Goal: Task Accomplishment & Management: Use online tool/utility

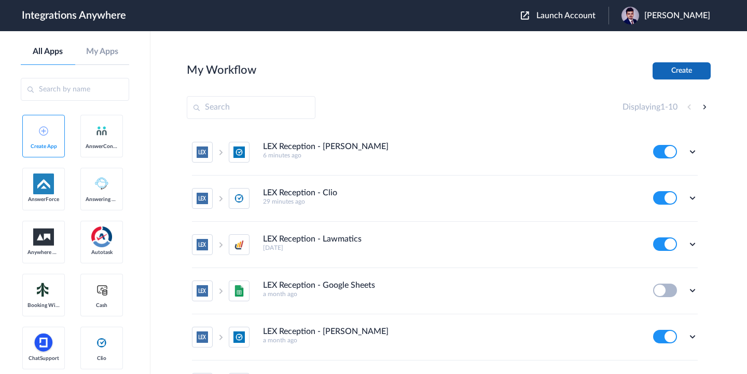
click at [683, 70] on button "Create" at bounding box center [682, 70] width 58 height 17
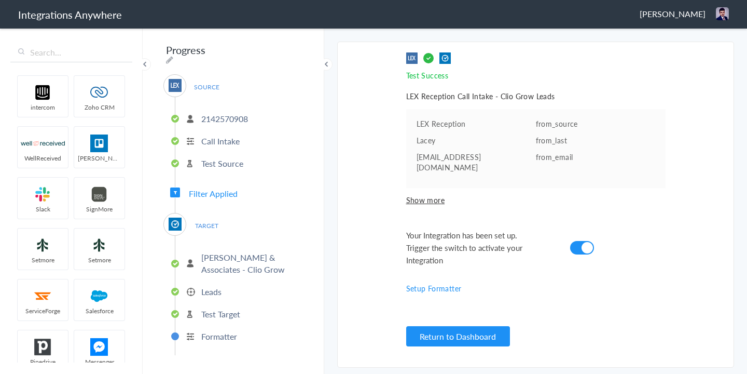
click at [230, 113] on p "2142570908" at bounding box center [224, 119] width 47 height 12
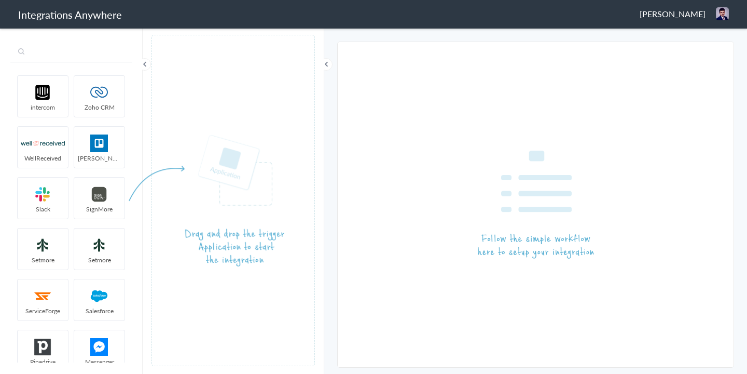
click at [76, 46] on input "text" at bounding box center [71, 53] width 122 height 20
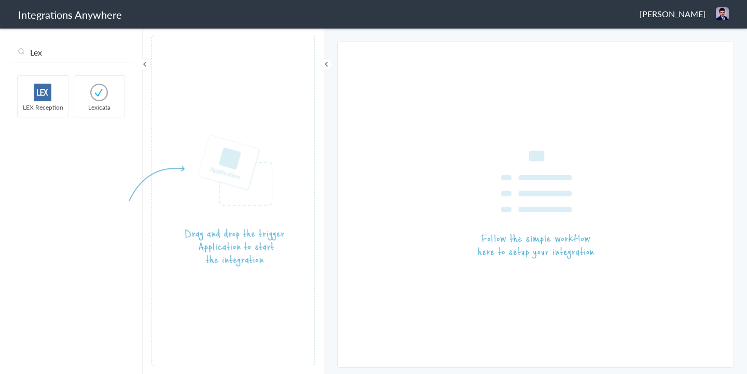
type input "Lex"
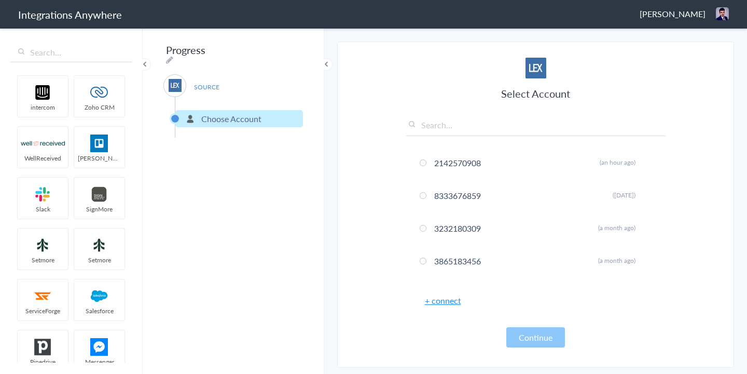
drag, startPoint x: 48, startPoint y: 98, endPoint x: 323, endPoint y: 7, distance: 289.7
click at [444, 301] on link "+ connect" at bounding box center [443, 300] width 36 height 12
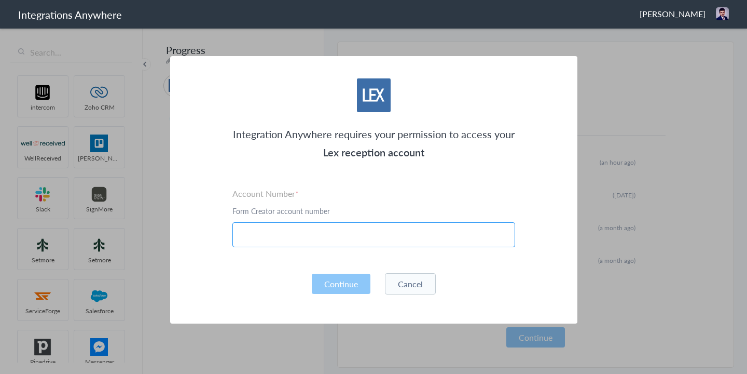
click at [376, 227] on input "text" at bounding box center [374, 234] width 283 height 25
paste input "2523519596"
type input "2523519596"
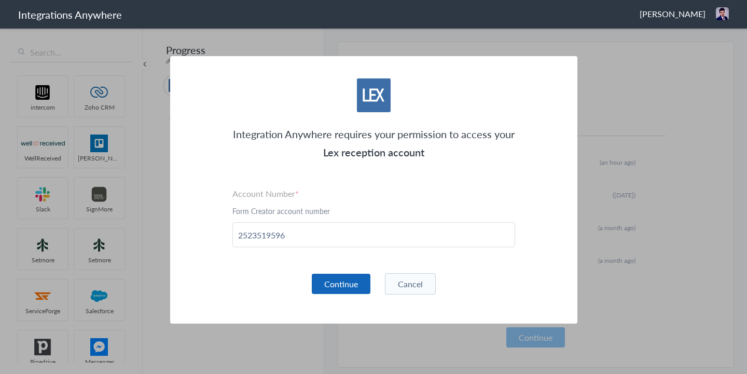
click at [331, 279] on button "Continue" at bounding box center [341, 284] width 59 height 20
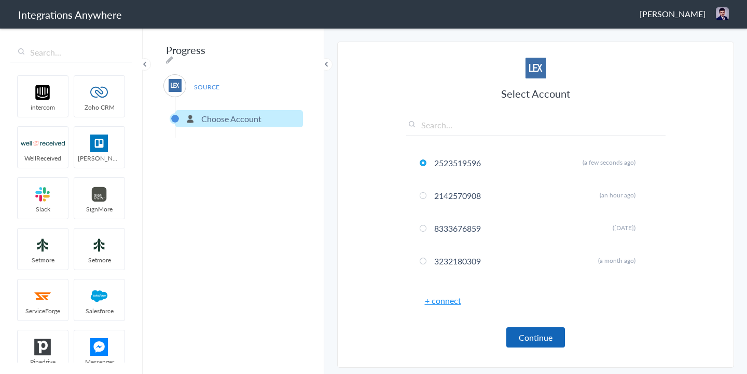
click at [541, 334] on button "Continue" at bounding box center [536, 337] width 59 height 20
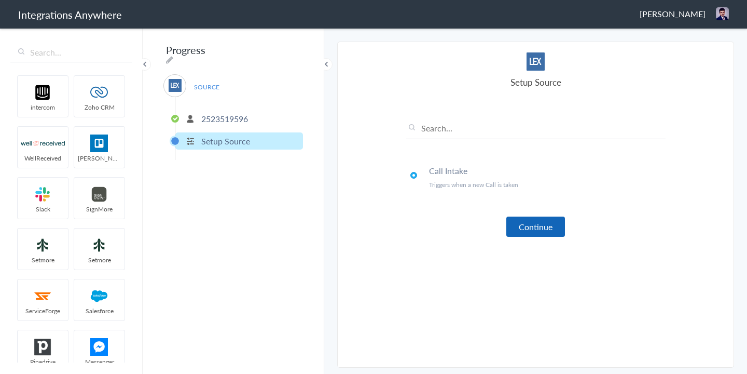
click at [530, 228] on button "Continue" at bounding box center [536, 226] width 59 height 20
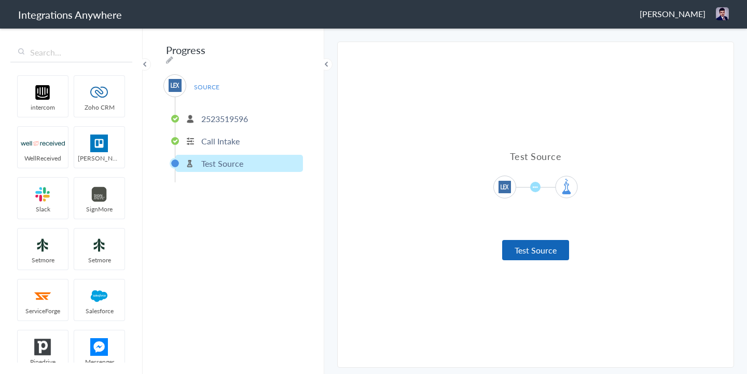
click at [528, 250] on button "Test Source" at bounding box center [535, 250] width 67 height 20
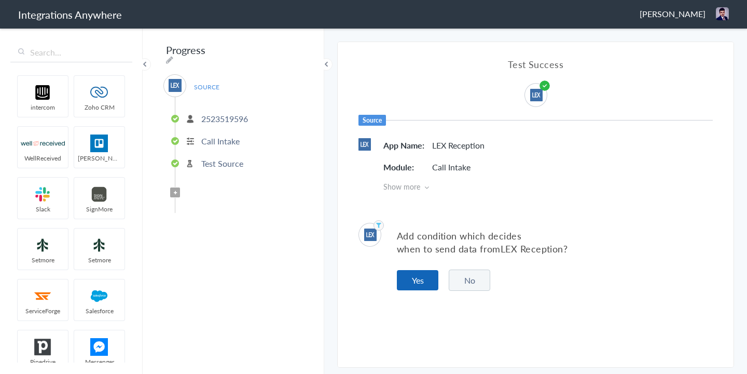
click at [424, 285] on button "Yes" at bounding box center [418, 280] width 42 height 20
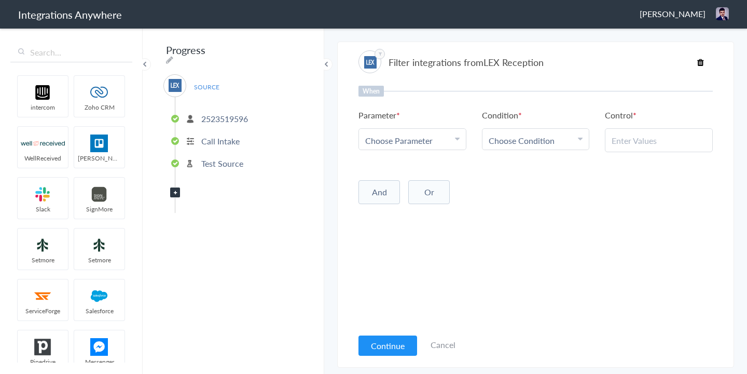
click at [397, 140] on span "Choose Parameter" at bounding box center [398, 140] width 67 height 12
click at [392, 168] on input "text" at bounding box center [412, 169] width 107 height 22
type input "Call t"
click at [391, 192] on link "Call Type" at bounding box center [412, 191] width 107 height 22
click at [522, 142] on span "Choose Condition" at bounding box center [522, 140] width 66 height 12
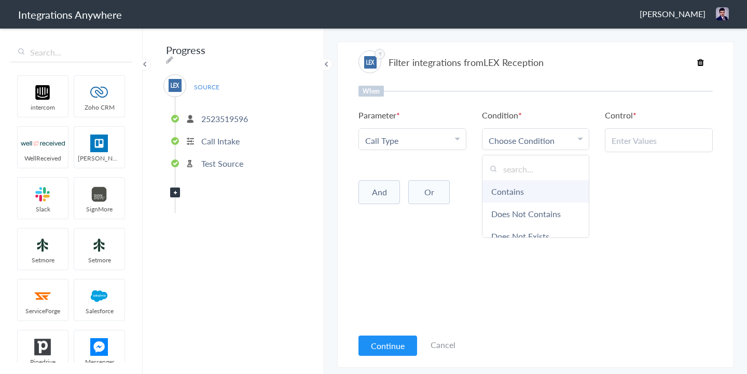
click at [496, 186] on link "Contains" at bounding box center [536, 191] width 107 height 22
click at [636, 141] on input "text" at bounding box center [659, 140] width 94 height 12
paste input "New Client"
type input "New Client"
click at [607, 220] on div "When Parameter Choose Parameter Call Type First Name Last Name Email Phone Case…" at bounding box center [536, 207] width 355 height 242
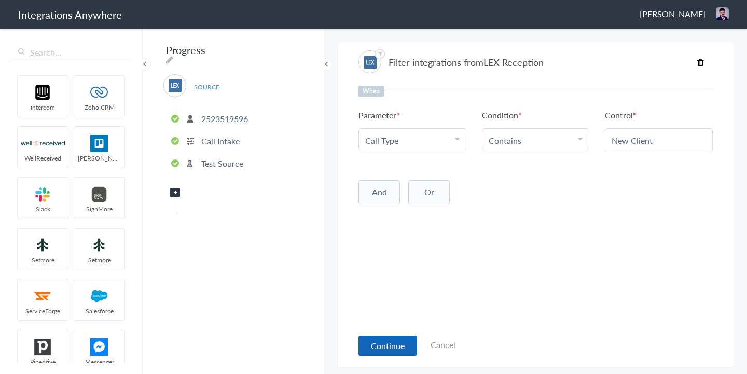
click at [370, 347] on button "Continue" at bounding box center [388, 345] width 59 height 20
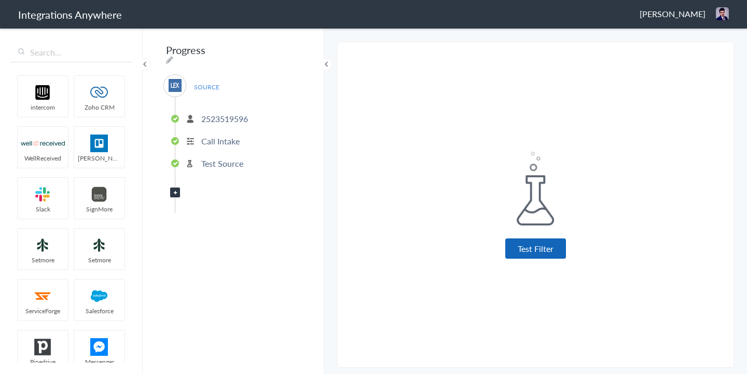
click at [536, 243] on button "Test Filter" at bounding box center [536, 248] width 61 height 20
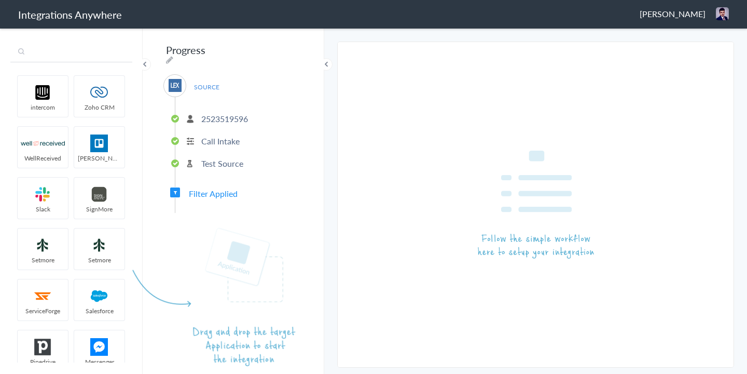
click at [61, 56] on input "text" at bounding box center [71, 53] width 122 height 20
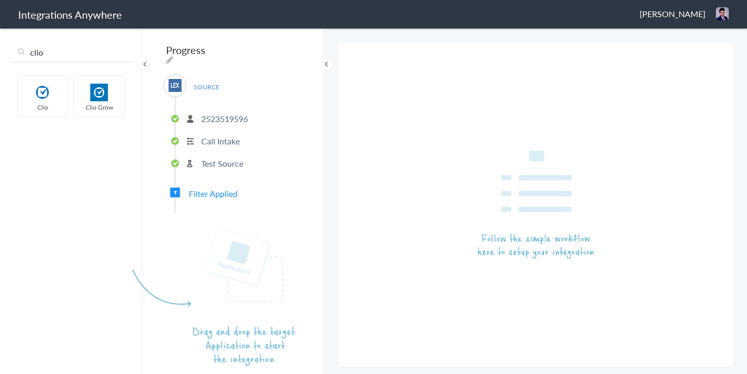
type input "clio"
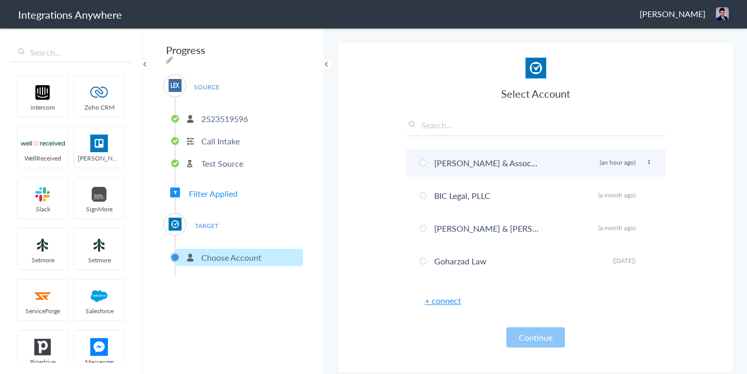
click at [422, 163] on span at bounding box center [423, 162] width 7 height 7
click at [469, 161] on li "Rosenberg Perry & Associates - Clio Grow Rename Delete (an hour ago)" at bounding box center [536, 163] width 260 height 28
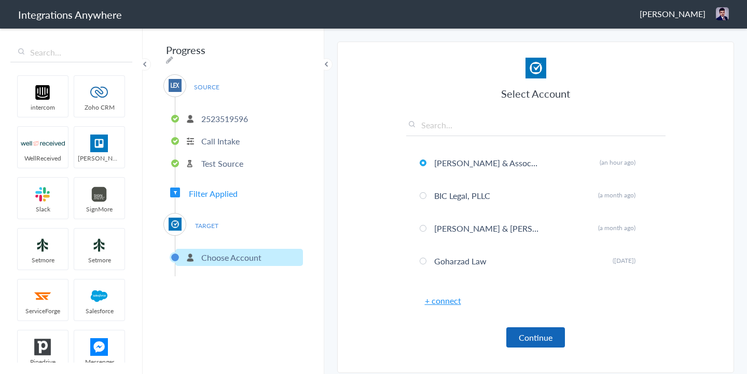
click at [543, 341] on button "Continue" at bounding box center [536, 337] width 59 height 20
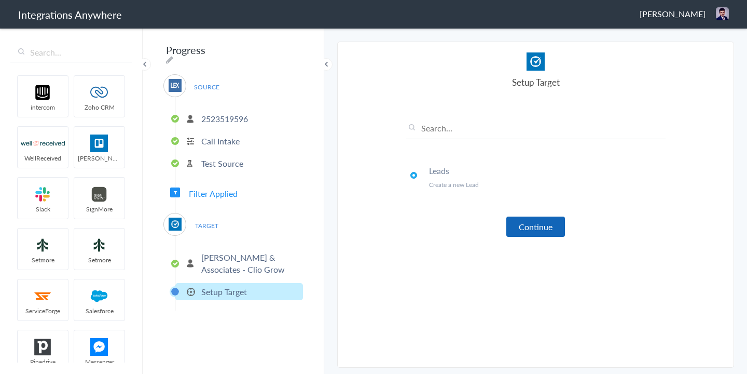
click at [543, 230] on button "Continue" at bounding box center [536, 226] width 59 height 20
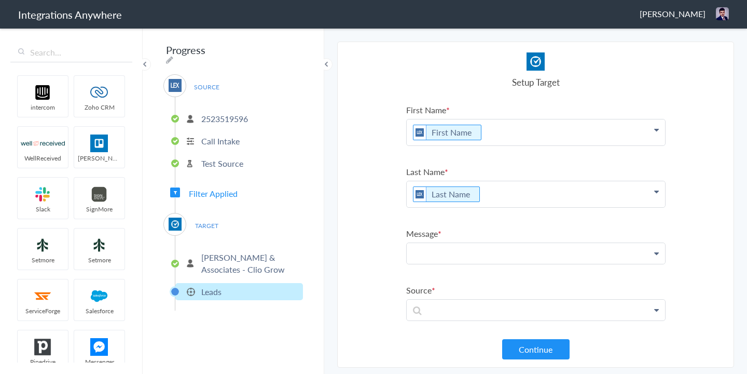
click at [439, 253] on p at bounding box center [536, 253] width 258 height 21
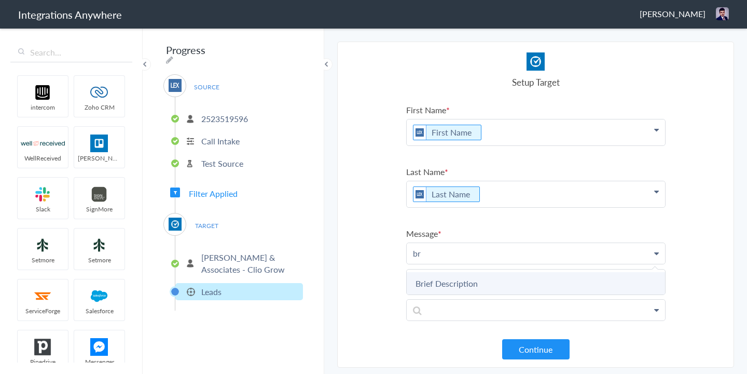
click at [446, 278] on link "Brief Description" at bounding box center [536, 283] width 258 height 22
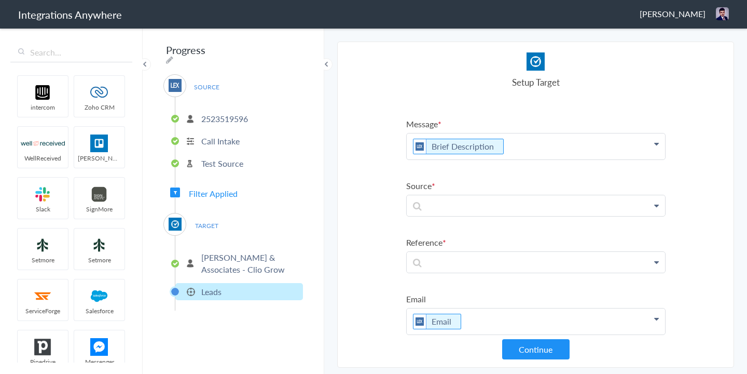
scroll to position [128, 0]
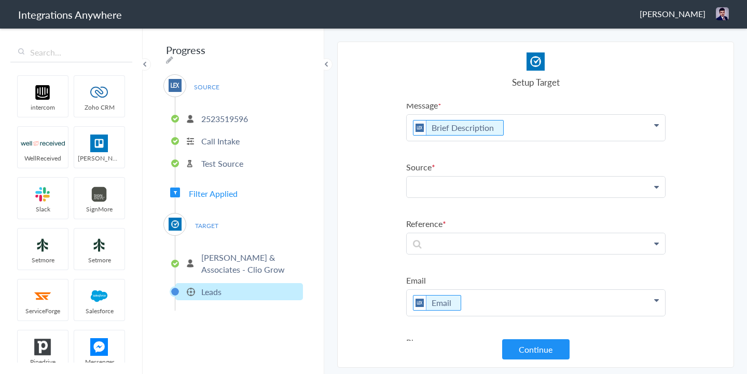
click at [432, 193] on p at bounding box center [536, 186] width 258 height 21
click at [442, 240] on p at bounding box center [536, 243] width 258 height 21
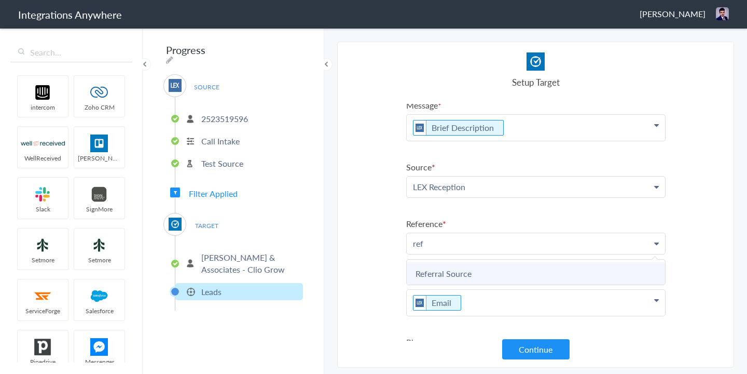
click at [465, 267] on link "Referral Source" at bounding box center [536, 273] width 258 height 22
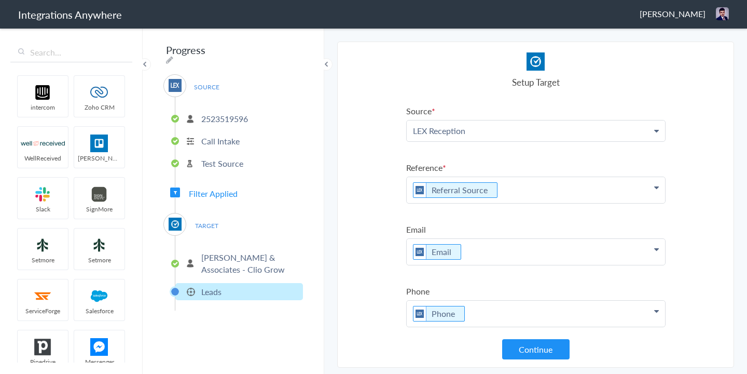
scroll to position [190, 0]
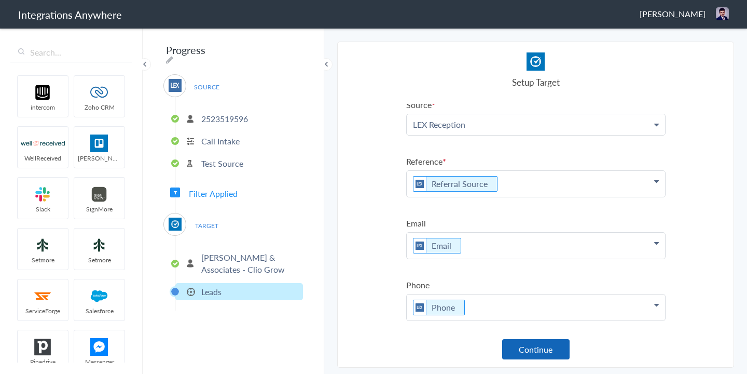
click at [527, 352] on button "Continue" at bounding box center [535, 349] width 67 height 20
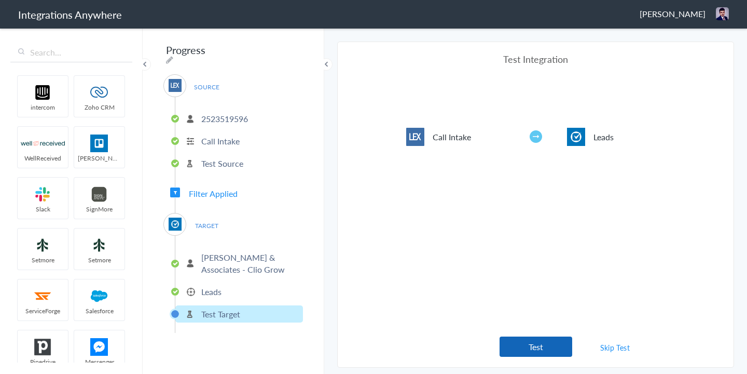
click at [513, 346] on button "Test" at bounding box center [536, 346] width 73 height 20
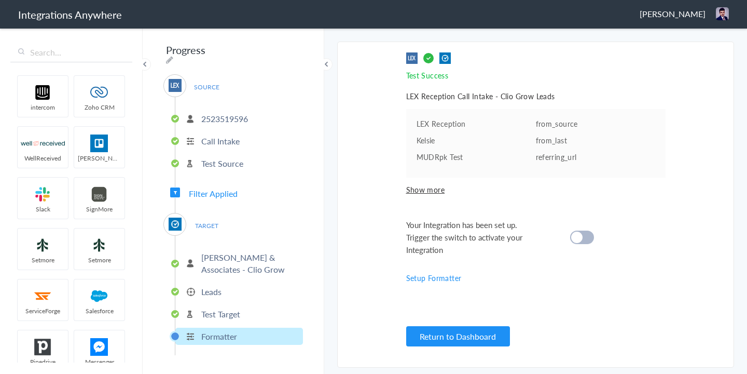
click at [579, 233] on cite at bounding box center [576, 237] width 11 height 11
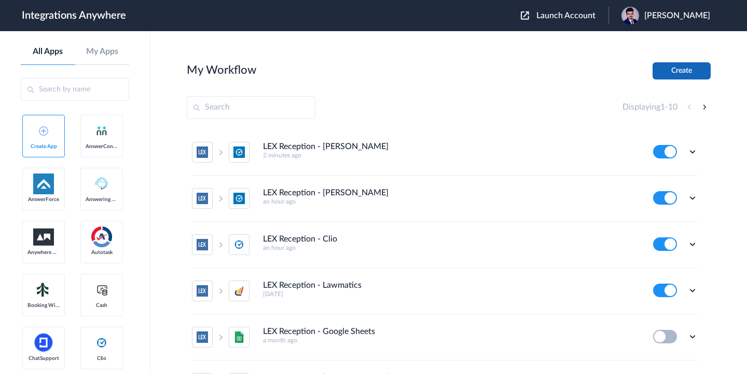
click at [678, 76] on button "Create" at bounding box center [682, 70] width 58 height 17
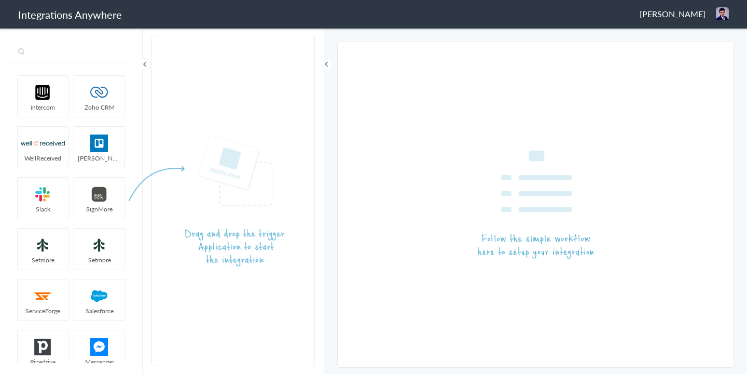
click at [73, 48] on input "text" at bounding box center [71, 53] width 122 height 20
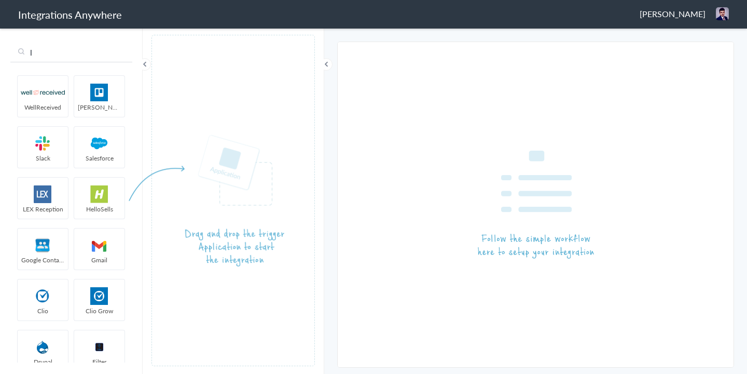
type input "l"
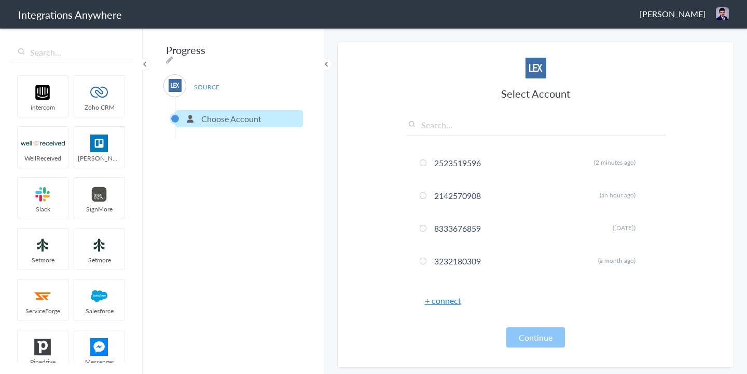
click at [458, 128] on input "text" at bounding box center [536, 127] width 260 height 17
paste input "2523519596"
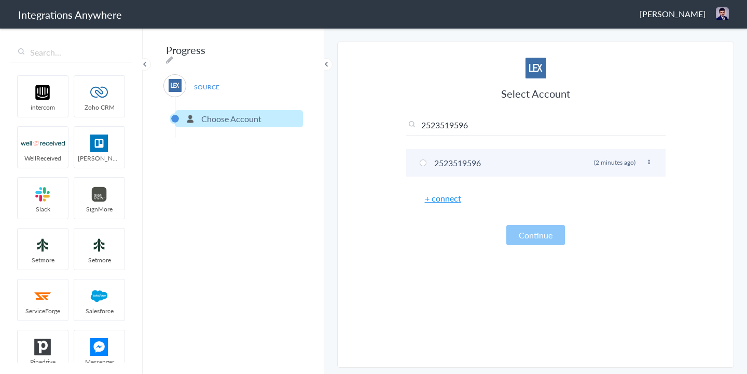
type input "2523519596"
click at [420, 164] on span at bounding box center [423, 162] width 7 height 7
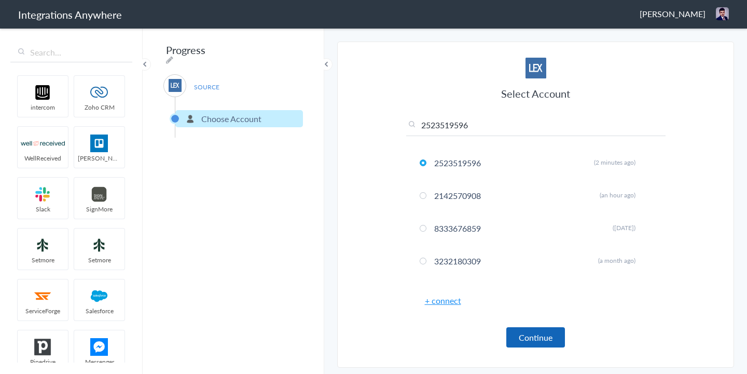
click at [537, 334] on button "Continue" at bounding box center [536, 337] width 59 height 20
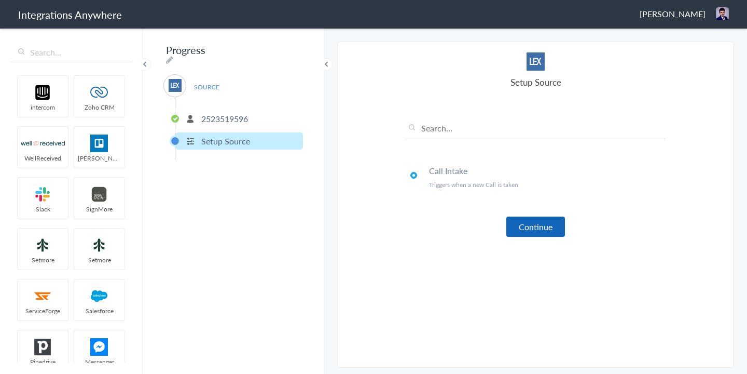
click at [531, 232] on button "Continue" at bounding box center [536, 226] width 59 height 20
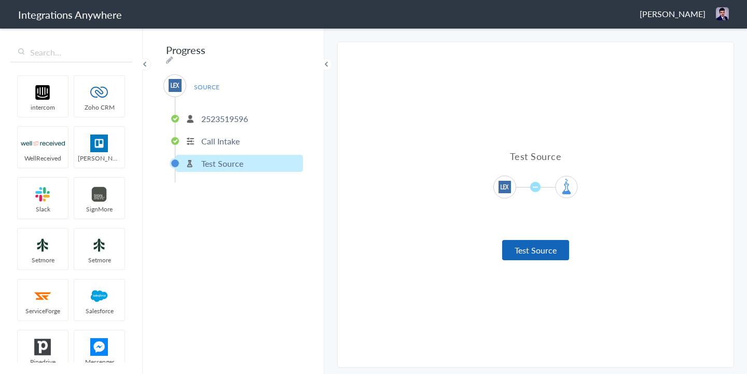
click at [522, 256] on button "Test Source" at bounding box center [535, 250] width 67 height 20
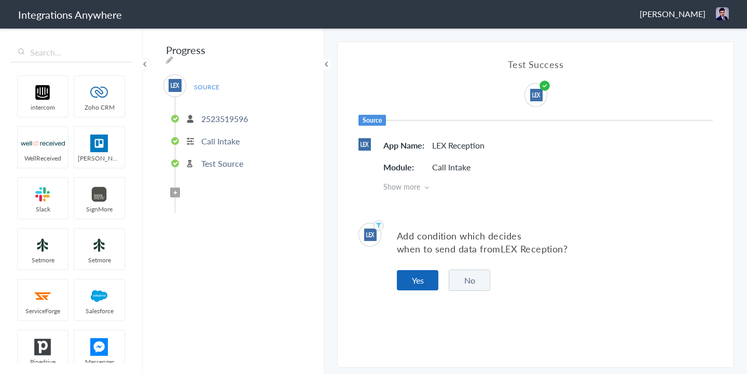
click at [420, 280] on button "Yes" at bounding box center [418, 280] width 42 height 20
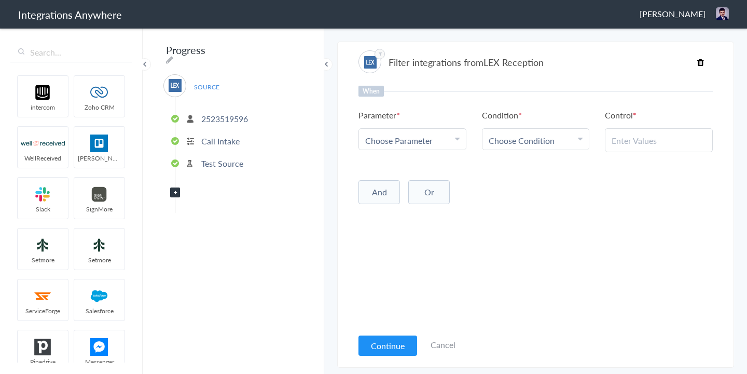
click at [398, 139] on span "Choose Parameter" at bounding box center [398, 140] width 67 height 12
click at [391, 171] on input "text" at bounding box center [412, 169] width 107 height 22
type input "call t"
click at [391, 185] on link "Call Type" at bounding box center [412, 191] width 107 height 22
click at [524, 134] on span "Choose Condition" at bounding box center [522, 140] width 66 height 12
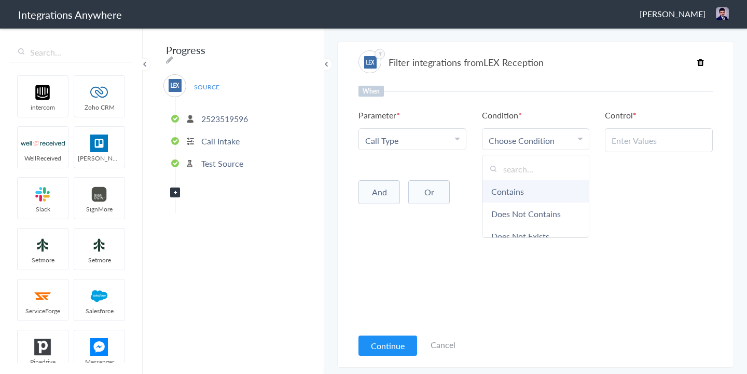
click at [501, 188] on link "Contains" at bounding box center [536, 191] width 107 height 22
click at [656, 131] on div at bounding box center [659, 140] width 108 height 24
click at [653, 139] on input "text" at bounding box center [659, 140] width 94 height 12
paste input "Existing Client"
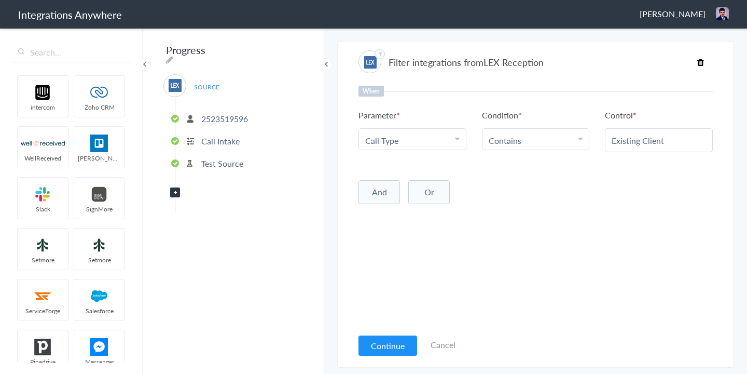
type input "Existing Client"
click at [624, 209] on div "When Parameter Choose Parameter Call Type First Name Last Name Email Phone Case…" at bounding box center [536, 207] width 355 height 242
click at [376, 341] on button "Continue" at bounding box center [388, 345] width 59 height 20
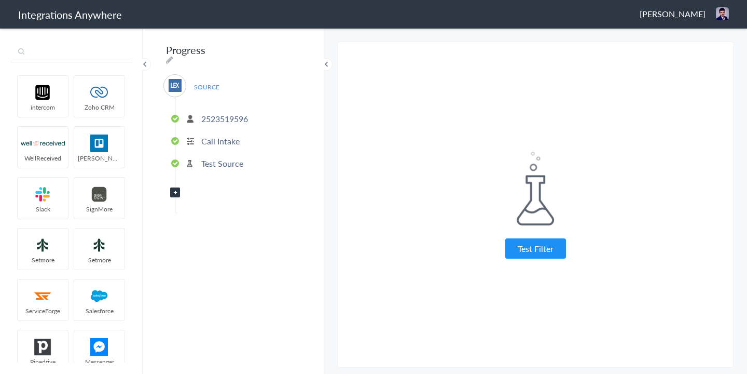
click at [96, 61] on input "text" at bounding box center [71, 53] width 122 height 20
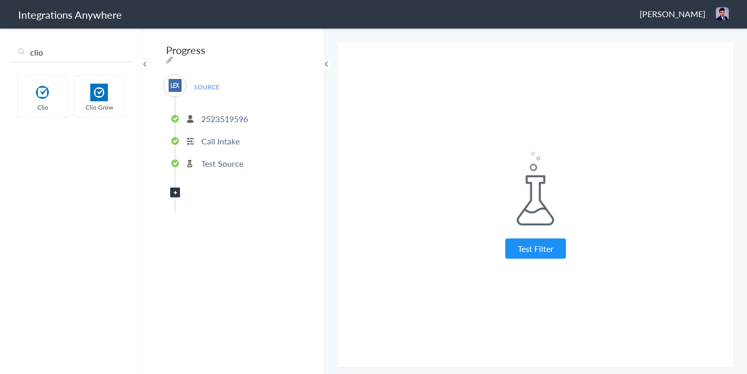
type input "clio"
click at [245, 217] on div "Progress SOURCE 2523519596 Call Intake Test Source Filter Applied" at bounding box center [234, 200] width 182 height 347
click at [540, 246] on button "Test Filter" at bounding box center [536, 248] width 61 height 20
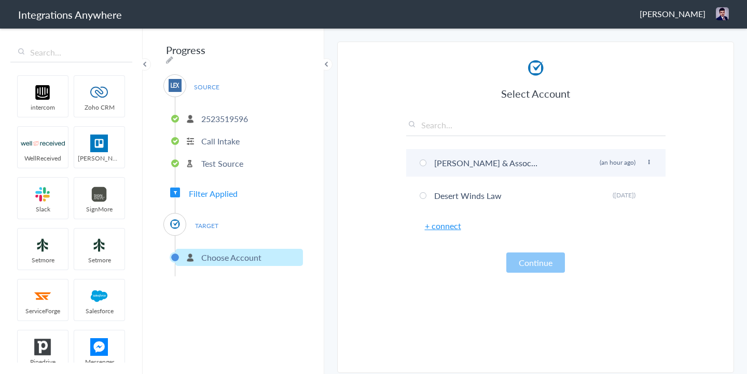
click at [422, 162] on span at bounding box center [423, 162] width 7 height 7
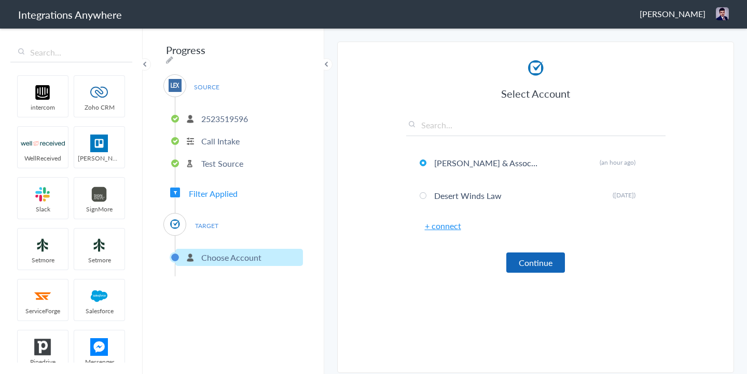
click at [525, 268] on button "Continue" at bounding box center [536, 262] width 59 height 20
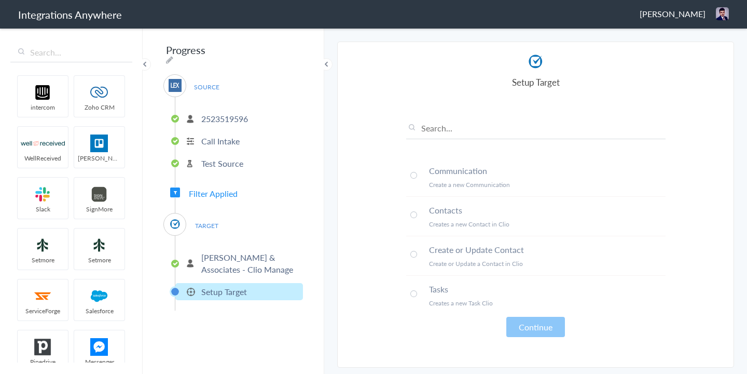
click at [416, 252] on span at bounding box center [414, 254] width 7 height 7
click at [526, 332] on button "Continue" at bounding box center [536, 327] width 59 height 20
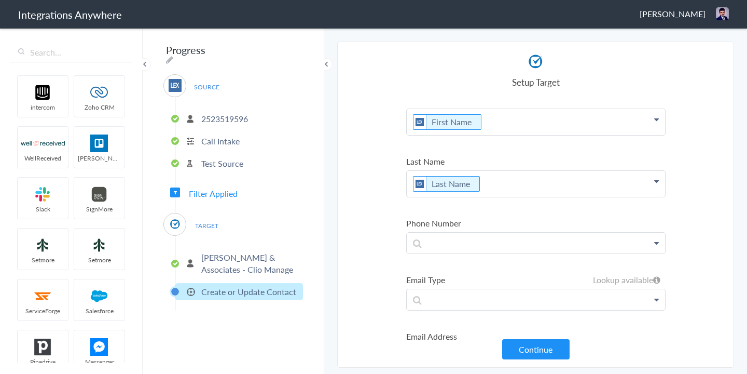
scroll to position [11, 0]
click at [460, 244] on p at bounding box center [536, 242] width 258 height 21
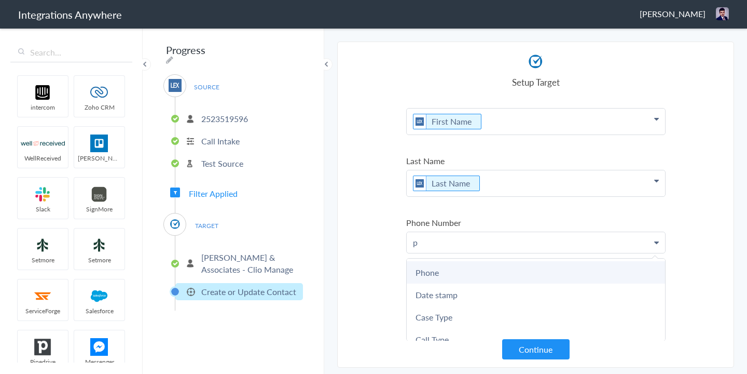
click at [451, 269] on link "Phone" at bounding box center [536, 272] width 258 height 22
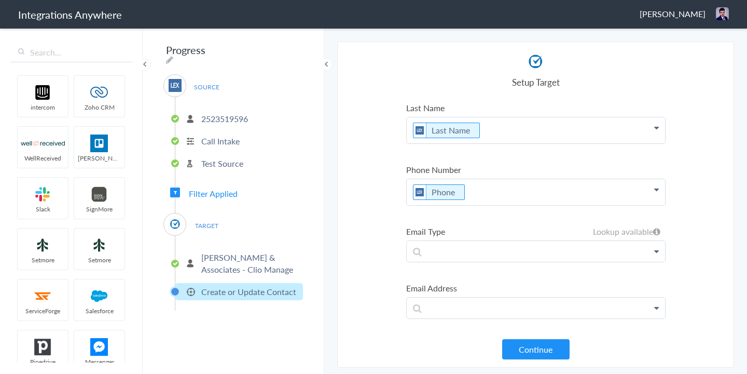
scroll to position [121, 0]
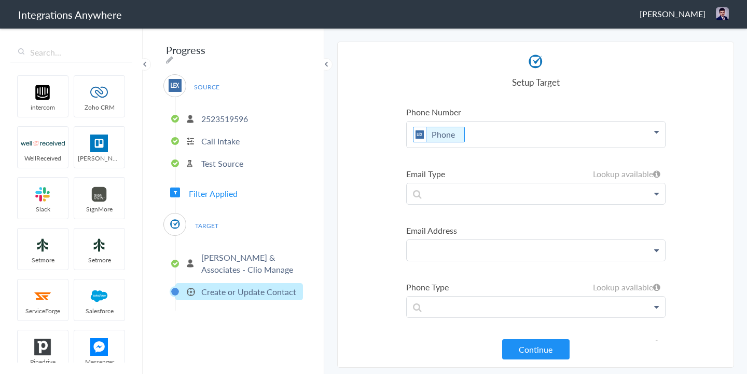
click at [442, 253] on p at bounding box center [536, 250] width 258 height 21
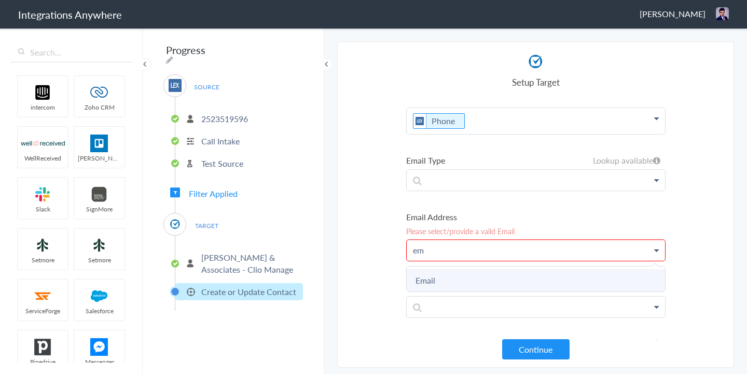
click at [441, 280] on link "Email" at bounding box center [536, 280] width 258 height 22
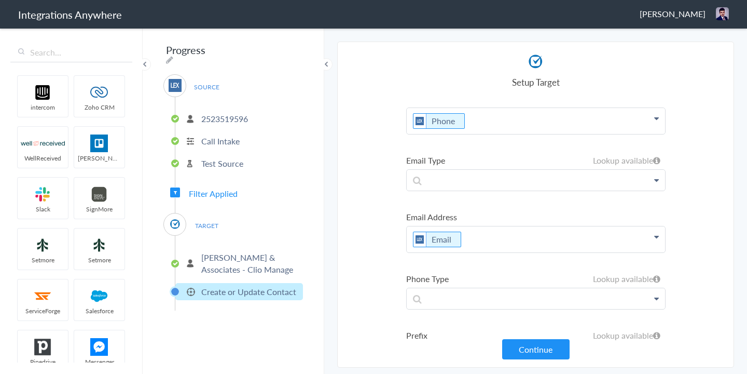
click at [379, 244] on section "Select Account 2523519596 Rename Delete (2 minutes ago) 2142570908 Rename Delet…" at bounding box center [535, 205] width 397 height 326
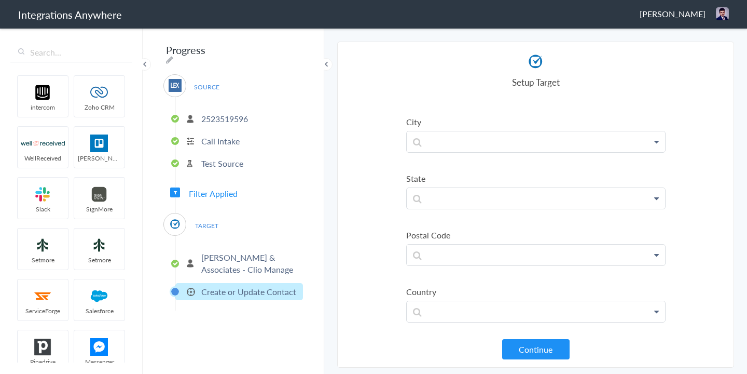
scroll to position [689, 0]
click at [535, 353] on button "Continue" at bounding box center [535, 349] width 67 height 20
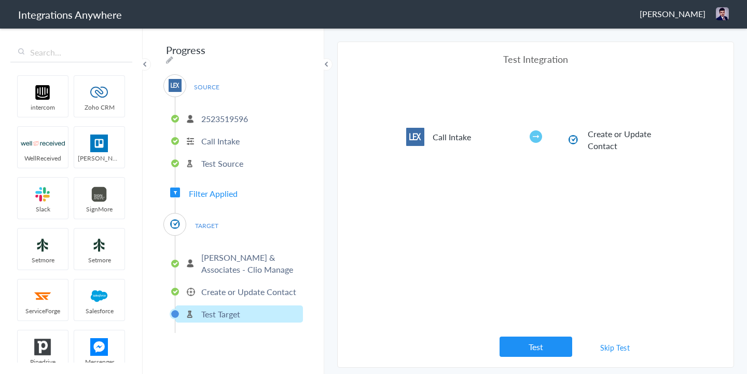
click at [531, 352] on button "Test" at bounding box center [536, 346] width 73 height 20
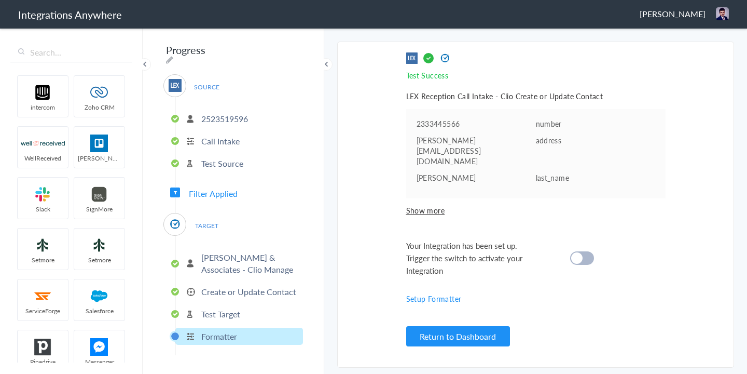
click at [585, 251] on div at bounding box center [582, 257] width 24 height 13
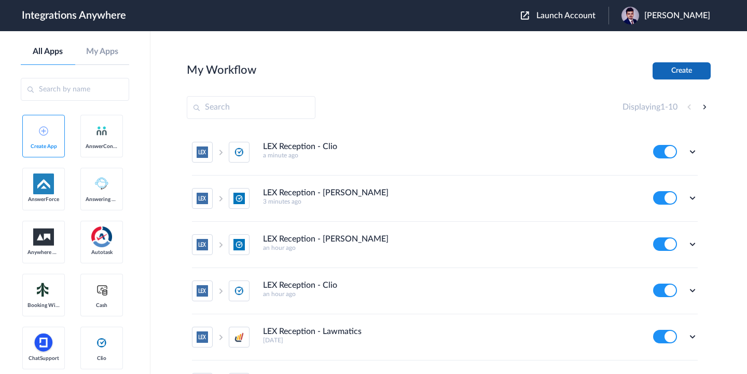
click at [673, 72] on button "Create" at bounding box center [682, 70] width 58 height 17
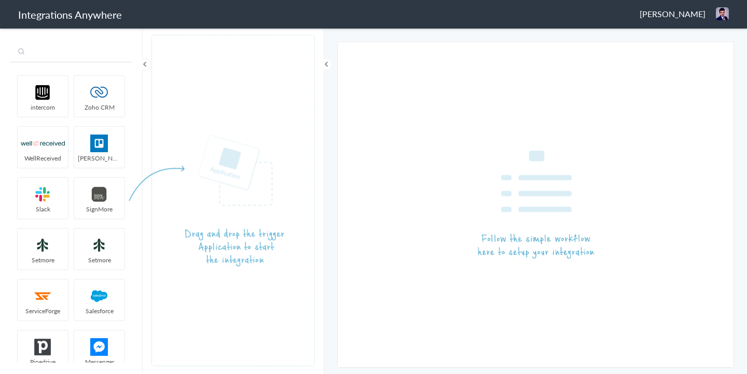
click at [67, 56] on input "text" at bounding box center [71, 53] width 122 height 20
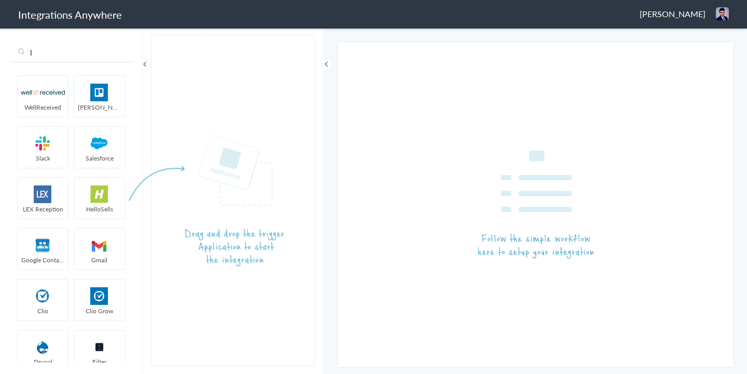
type input "l"
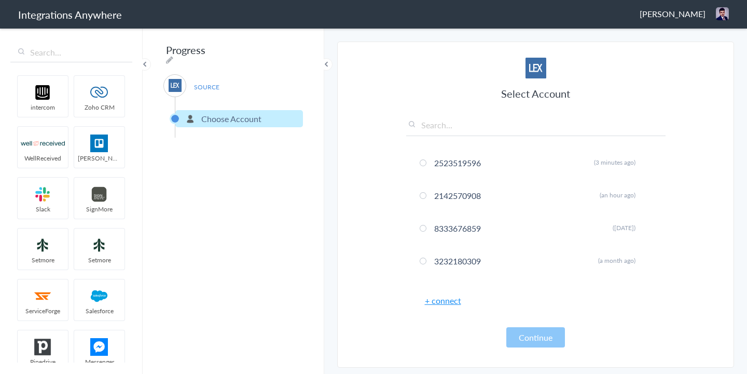
click at [450, 125] on input "text" at bounding box center [536, 127] width 260 height 17
paste input "2142570908"
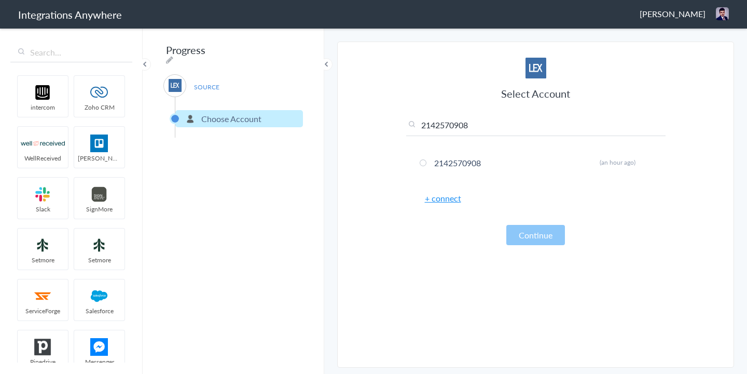
drag, startPoint x: 471, startPoint y: 128, endPoint x: 405, endPoint y: 124, distance: 66.6
click at [405, 124] on section "Select Account 2142570908 2523519596 Rename Delete (3 minutes ago) 2142570908 R…" at bounding box center [535, 205] width 397 height 326
paste input "523519471"
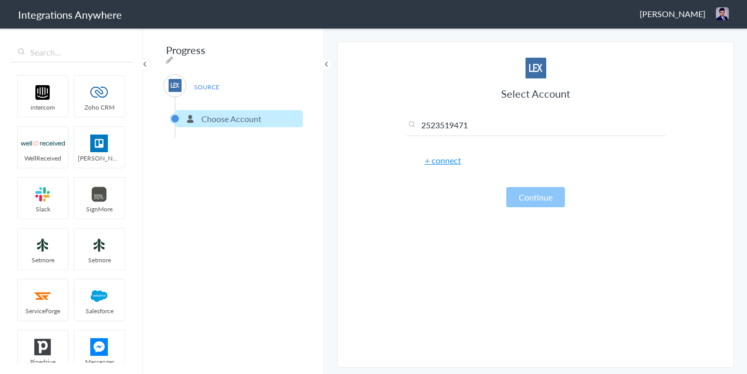
type input "2523519471"
click at [437, 164] on link "+ connect" at bounding box center [443, 160] width 36 height 12
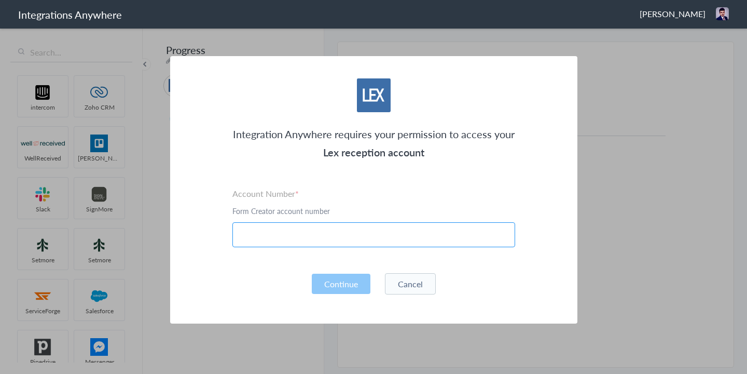
click at [370, 239] on input "text" at bounding box center [374, 234] width 283 height 25
paste input "2523519471"
type input "2523519471"
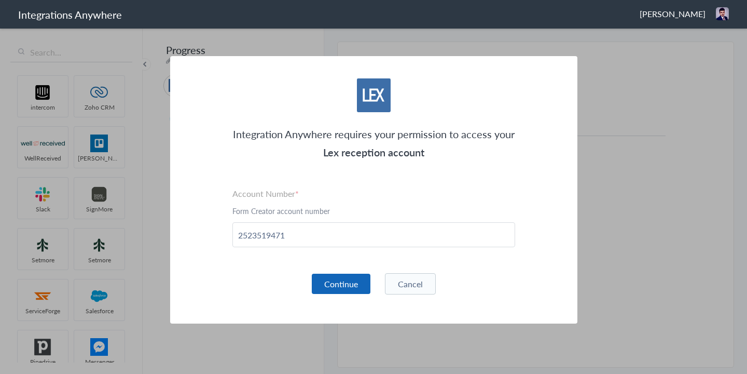
click at [333, 277] on button "Continue" at bounding box center [341, 284] width 59 height 20
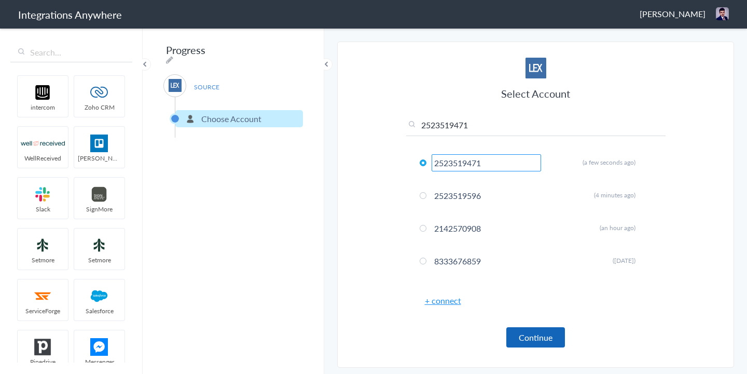
click at [528, 338] on button "Continue" at bounding box center [536, 337] width 59 height 20
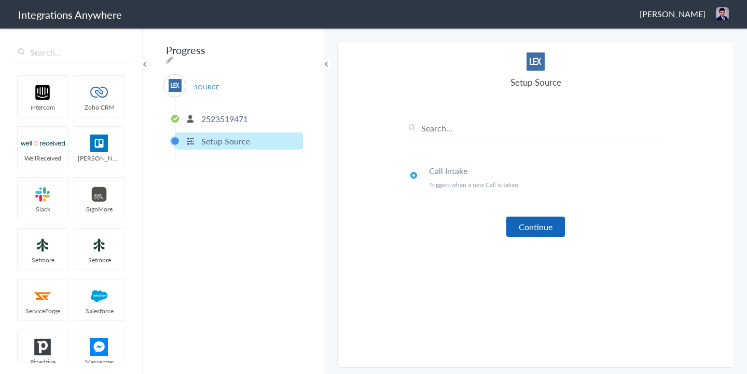
click at [514, 222] on button "Continue" at bounding box center [536, 226] width 59 height 20
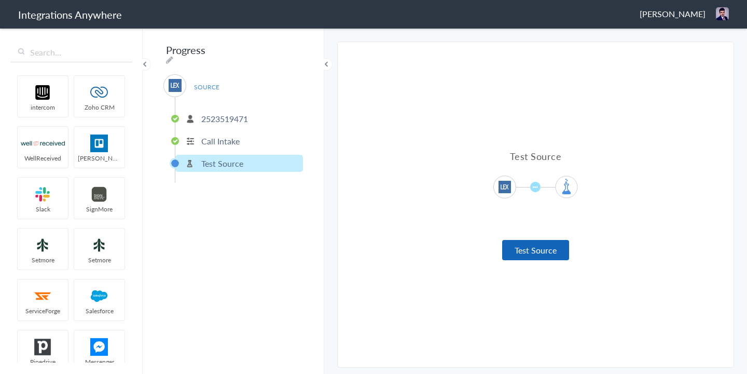
click at [518, 251] on button "Test Source" at bounding box center [535, 250] width 67 height 20
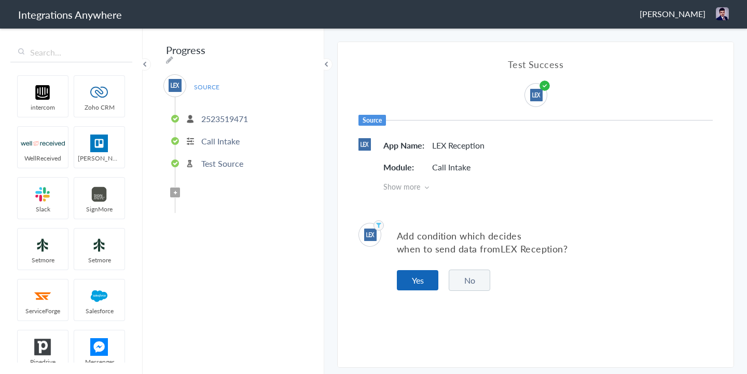
click at [412, 283] on button "Yes" at bounding box center [418, 280] width 42 height 20
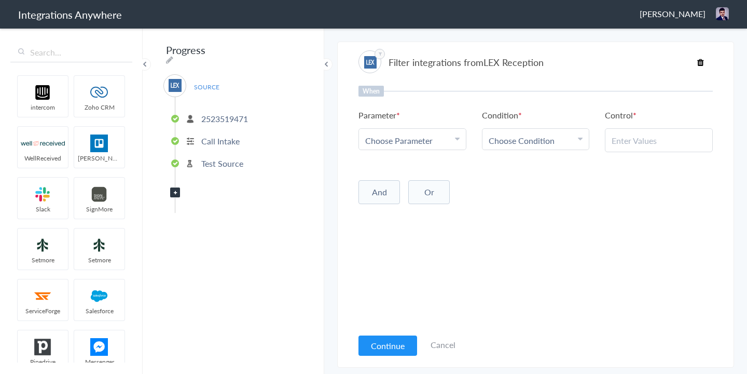
click at [395, 143] on span "Choose Parameter" at bounding box center [398, 140] width 67 height 12
click at [392, 171] on input "text" at bounding box center [412, 169] width 107 height 22
type input "call t"
click at [402, 196] on link "Call Type" at bounding box center [412, 191] width 107 height 22
click at [528, 133] on link "Choose Condition" at bounding box center [536, 139] width 107 height 21
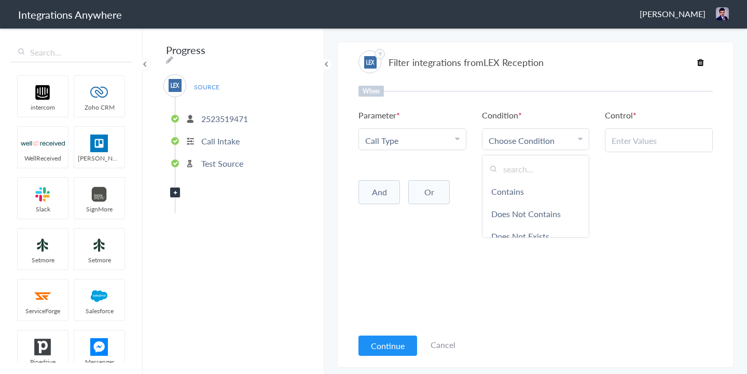
click at [509, 191] on link "Contains" at bounding box center [536, 191] width 107 height 22
click at [619, 139] on input "text" at bounding box center [659, 140] width 94 height 12
paste input "New Client"
type input "New Client"
click at [384, 345] on button "Continue" at bounding box center [388, 345] width 59 height 20
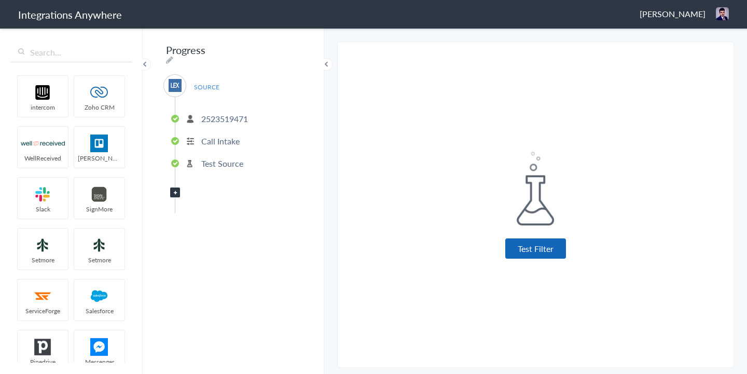
click at [544, 252] on button "Test Filter" at bounding box center [536, 248] width 61 height 20
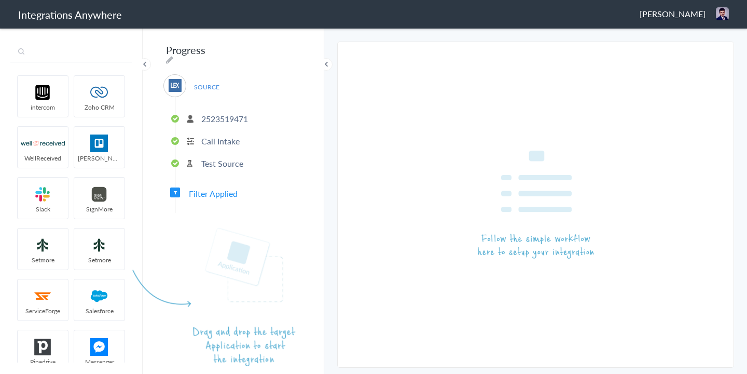
click at [83, 59] on input "text" at bounding box center [71, 53] width 122 height 20
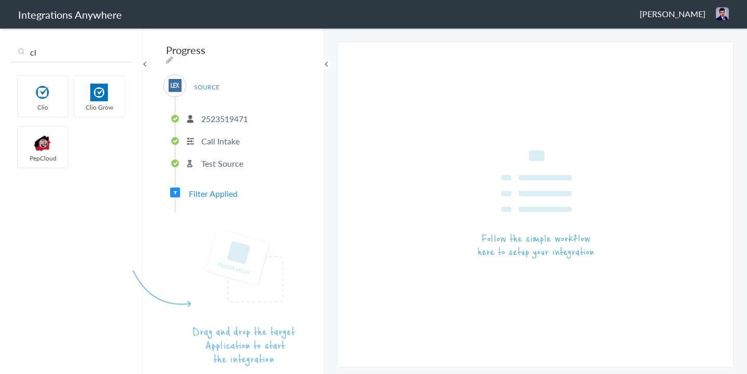
type input "cl"
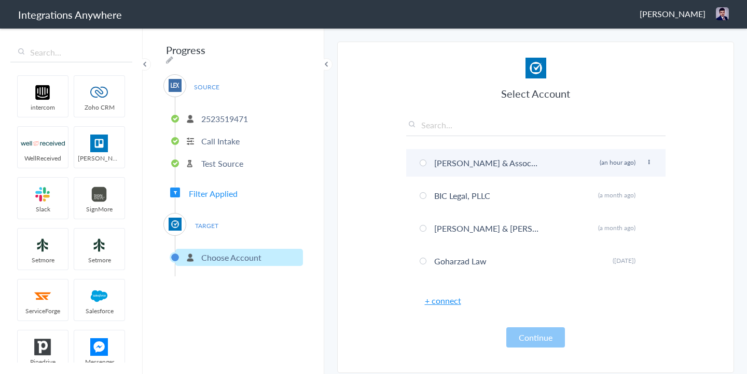
click at [423, 164] on span at bounding box center [423, 162] width 7 height 7
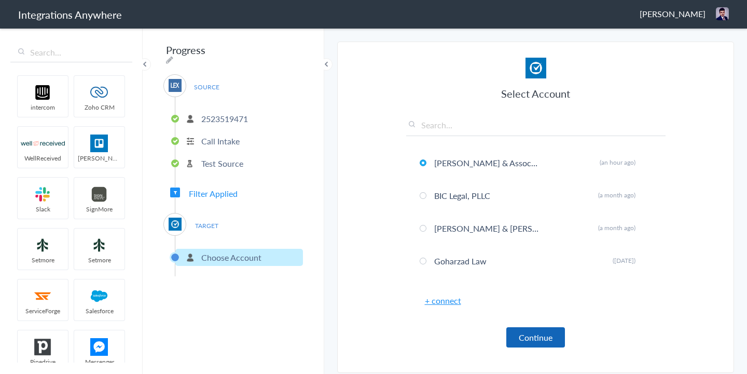
click at [547, 343] on button "Continue" at bounding box center [536, 337] width 59 height 20
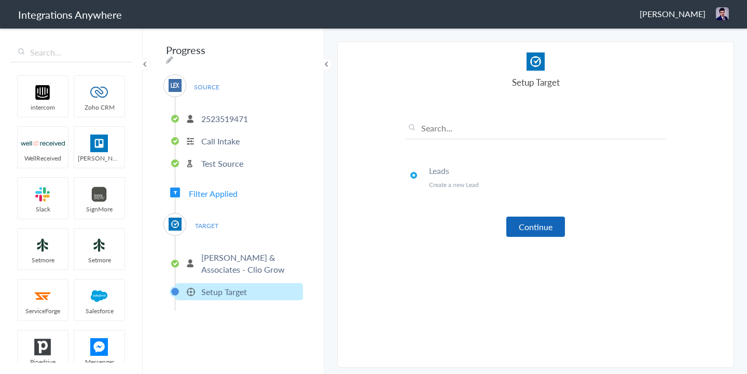
click at [528, 231] on button "Continue" at bounding box center [536, 226] width 59 height 20
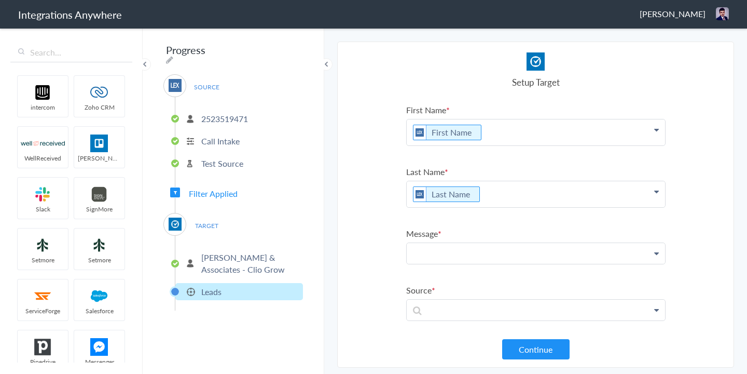
click at [446, 258] on p at bounding box center [536, 253] width 258 height 21
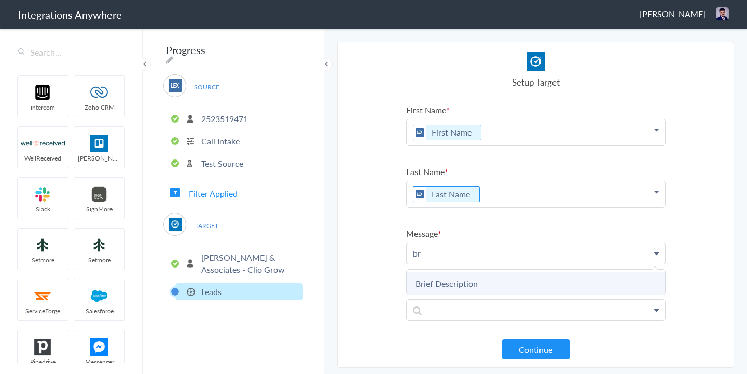
click at [469, 283] on link "Brief Description" at bounding box center [536, 283] width 258 height 22
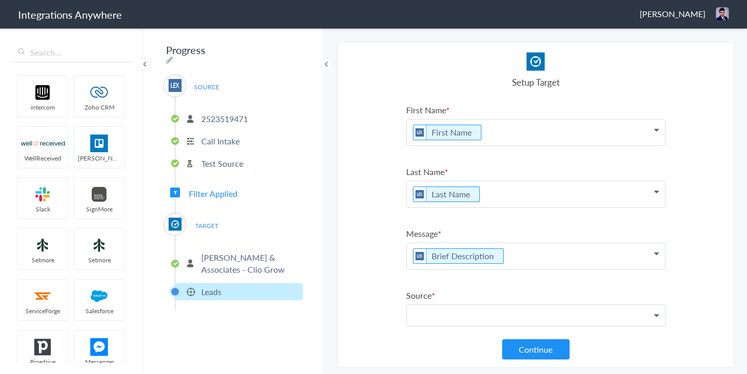
click at [452, 308] on p at bounding box center [536, 315] width 258 height 21
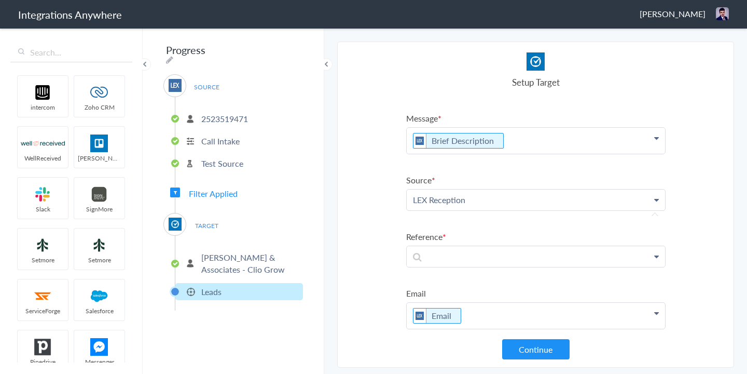
scroll to position [157, 0]
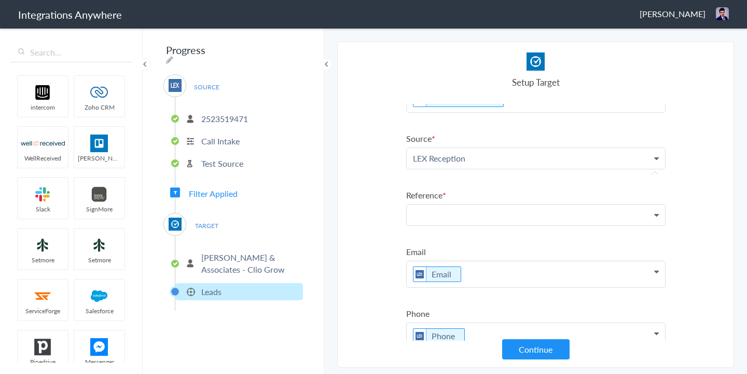
click at [441, 211] on p at bounding box center [536, 215] width 258 height 21
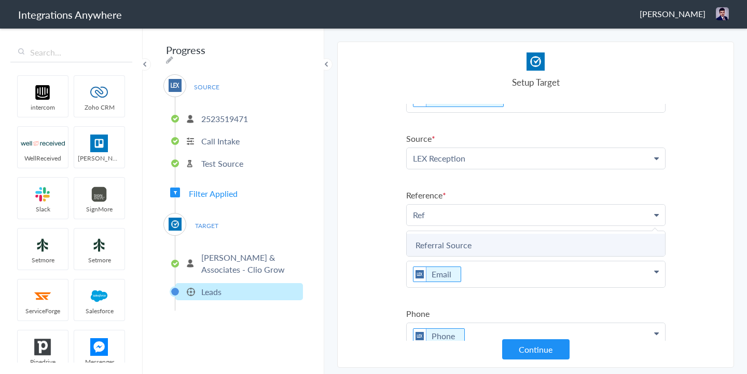
click at [442, 237] on link "Referral Source" at bounding box center [536, 245] width 258 height 22
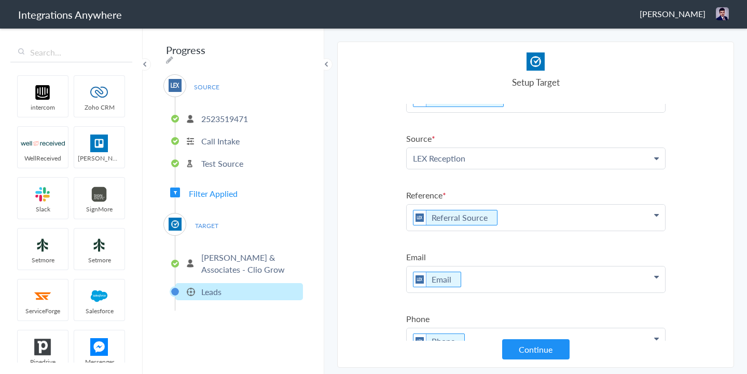
scroll to position [190, 0]
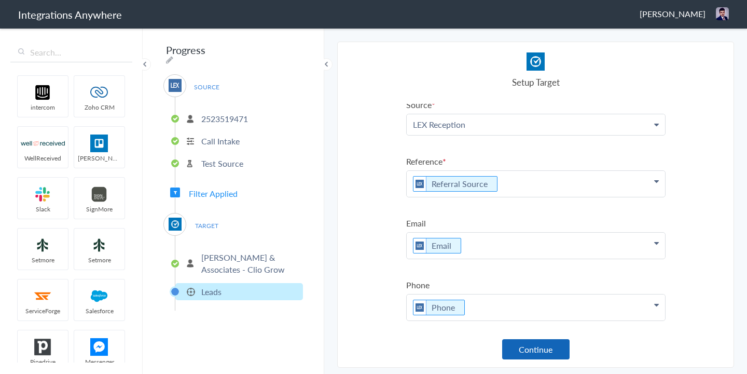
click at [530, 356] on button "Continue" at bounding box center [535, 349] width 67 height 20
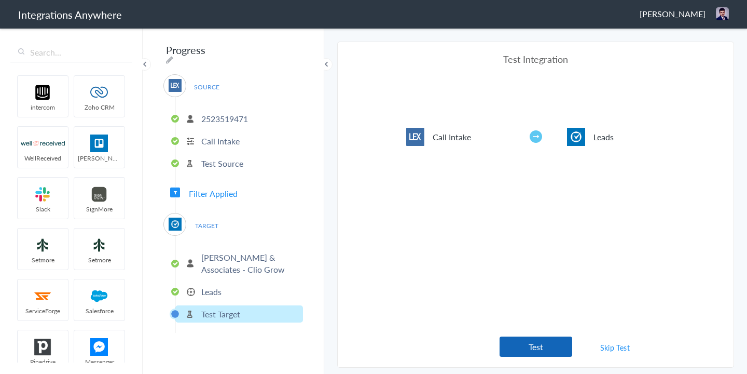
click at [532, 347] on button "Test" at bounding box center [536, 346] width 73 height 20
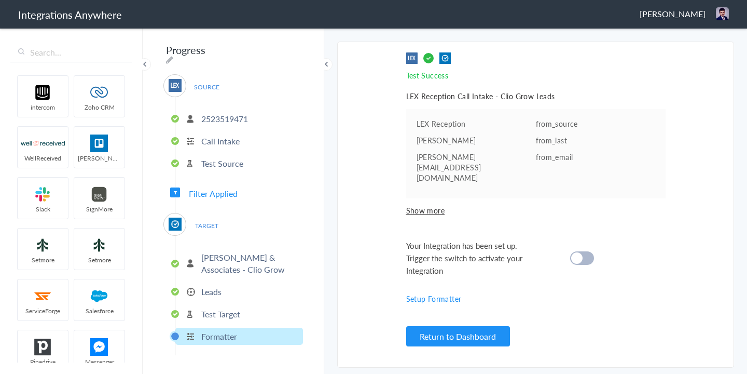
click at [593, 251] on div at bounding box center [582, 257] width 24 height 13
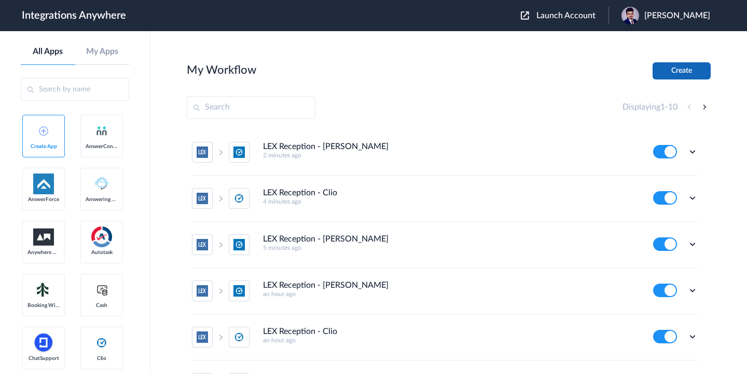
click at [663, 70] on button "Create" at bounding box center [682, 70] width 58 height 17
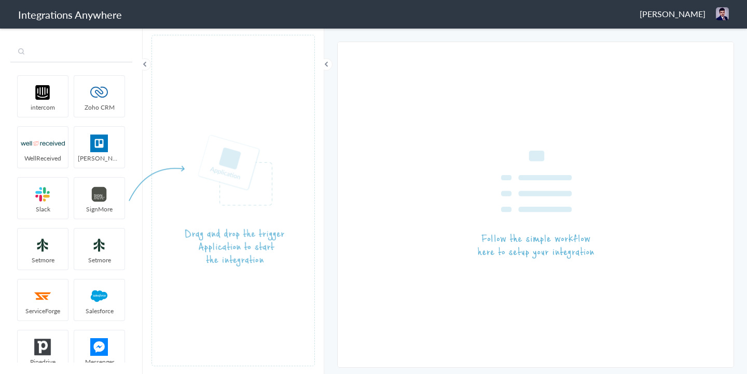
click at [99, 61] on input "text" at bounding box center [71, 53] width 122 height 20
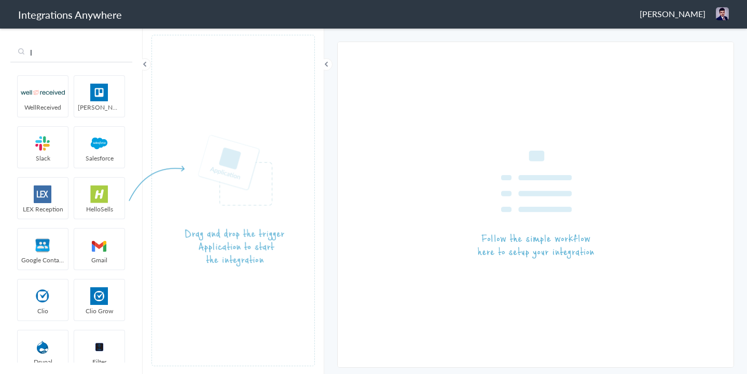
type input "l"
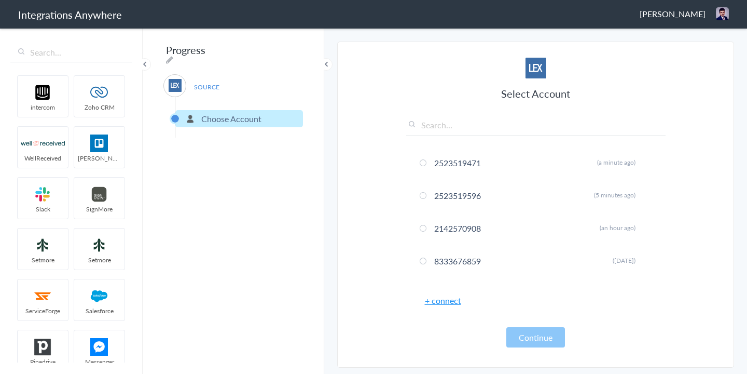
click at [461, 124] on input "text" at bounding box center [536, 127] width 260 height 17
paste input "2523519471"
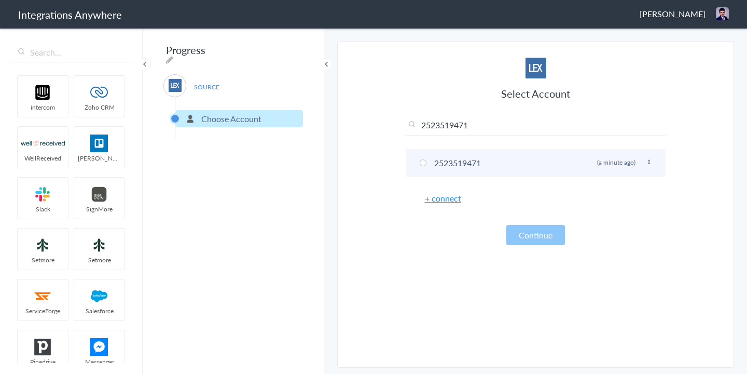
type input "2523519471"
click at [423, 161] on span at bounding box center [423, 162] width 7 height 7
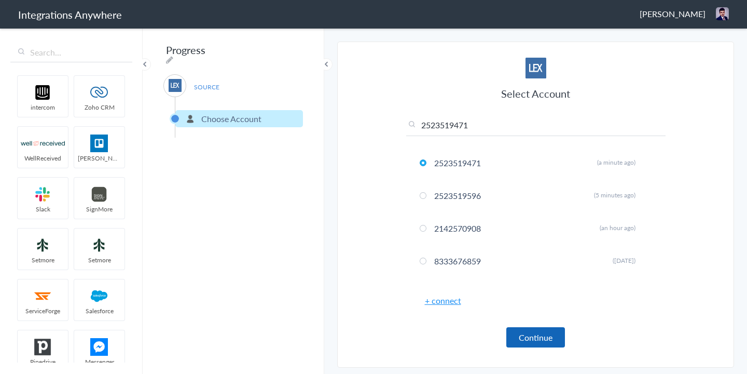
click at [537, 337] on button "Continue" at bounding box center [536, 337] width 59 height 20
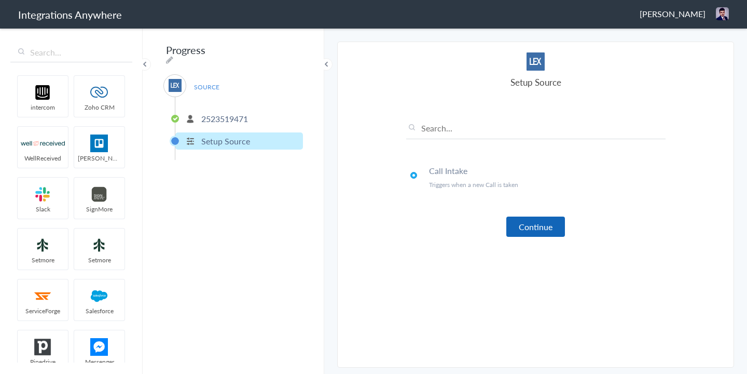
click at [529, 221] on button "Continue" at bounding box center [536, 226] width 59 height 20
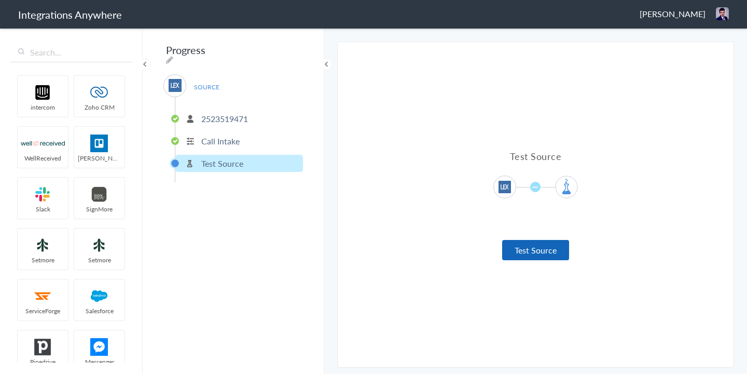
click at [529, 241] on button "Test Source" at bounding box center [535, 250] width 67 height 20
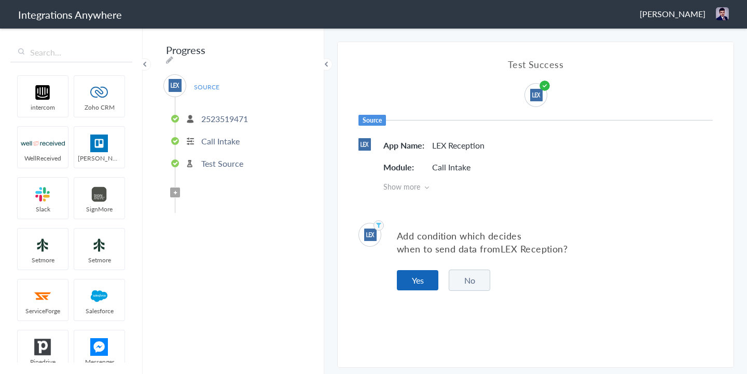
click at [408, 277] on button "Yes" at bounding box center [418, 280] width 42 height 20
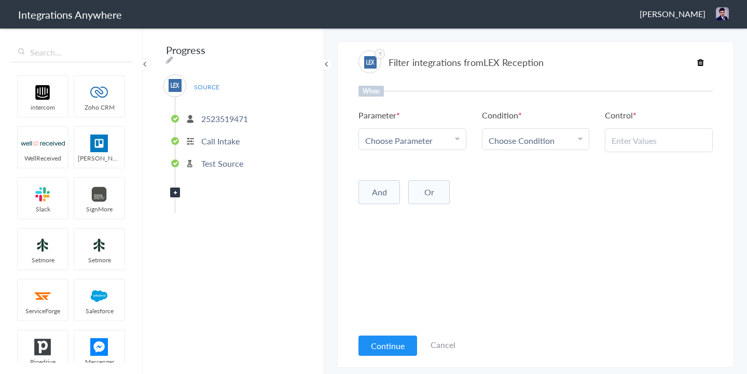
click at [395, 140] on span "Choose Parameter" at bounding box center [398, 140] width 67 height 12
click at [392, 164] on input "text" at bounding box center [412, 169] width 107 height 22
type input "call t"
drag, startPoint x: 398, startPoint y: 195, endPoint x: 491, endPoint y: 159, distance: 99.3
click at [398, 195] on link "Call Type" at bounding box center [412, 191] width 107 height 22
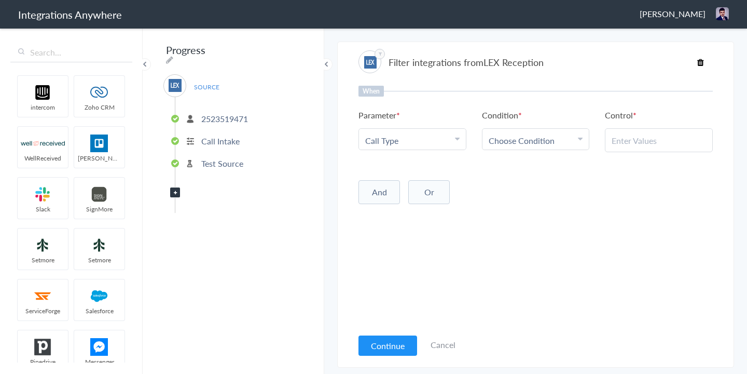
click at [521, 138] on span "Choose Condition" at bounding box center [522, 140] width 66 height 12
click at [495, 195] on link "Contains" at bounding box center [536, 191] width 107 height 22
click at [625, 143] on input "text" at bounding box center [659, 140] width 94 height 12
paste input "Existing Client"
type input "Existing Client"
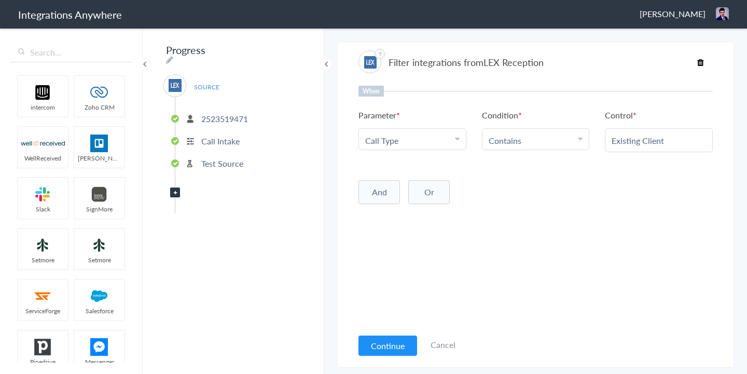
click at [612, 207] on div "When Parameter Choose Parameter Call Type First Name Last Name Email Phone Case…" at bounding box center [536, 207] width 355 height 242
click at [378, 351] on button "Continue" at bounding box center [388, 345] width 59 height 20
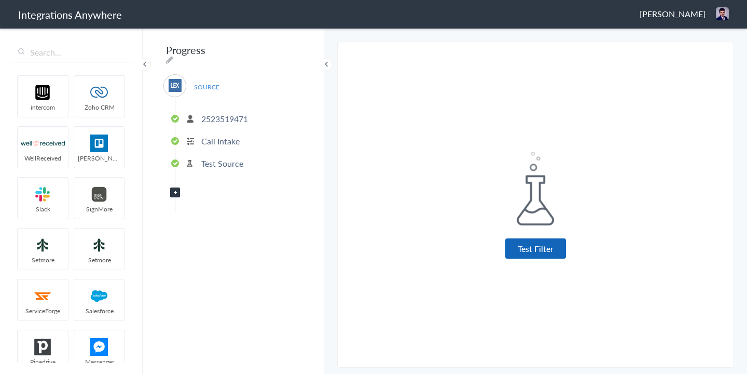
click at [530, 253] on button "Test Filter" at bounding box center [536, 248] width 61 height 20
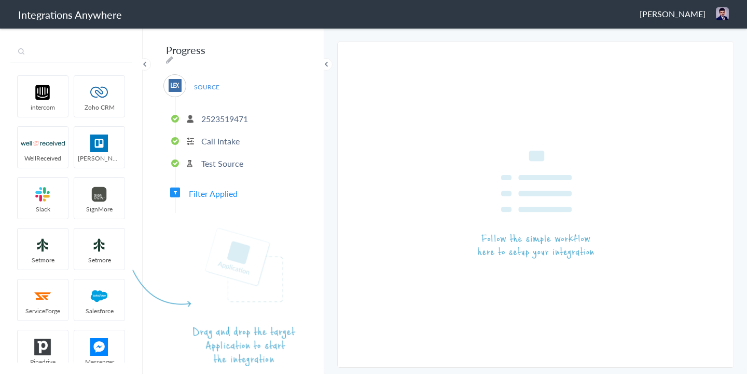
click at [100, 60] on input "text" at bounding box center [71, 53] width 122 height 20
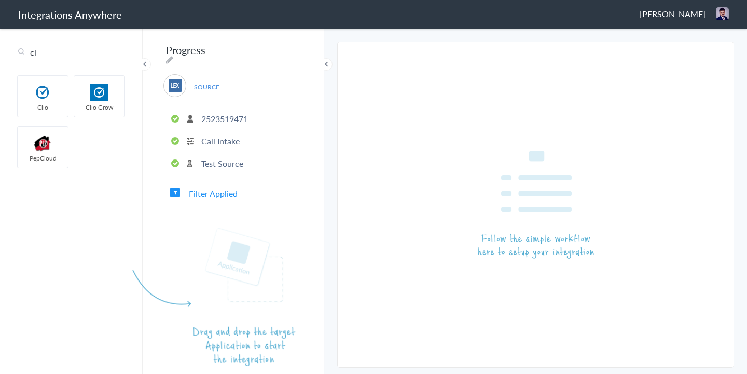
type input "cl"
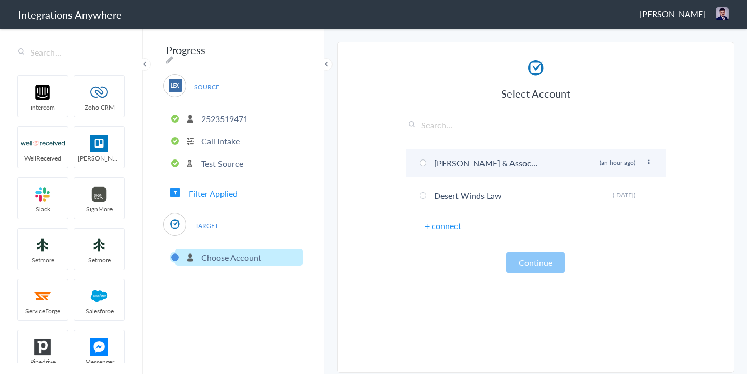
click at [422, 162] on span at bounding box center [423, 162] width 7 height 7
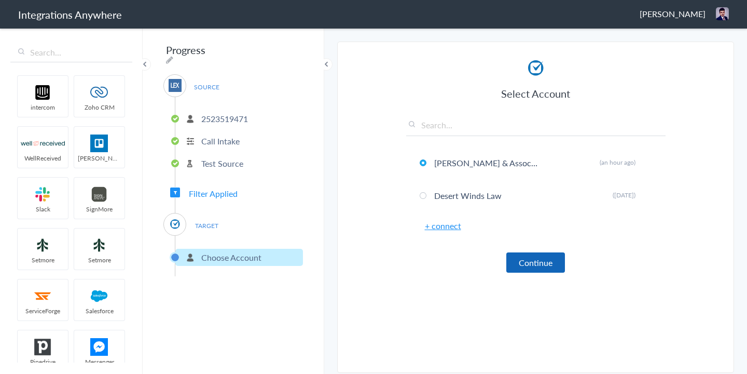
click at [543, 266] on button "Continue" at bounding box center [536, 262] width 59 height 20
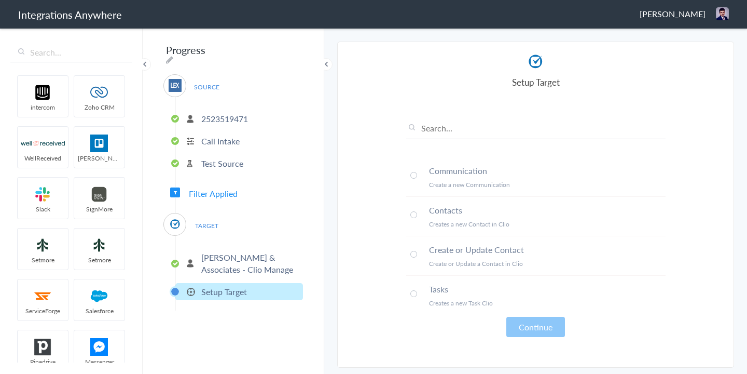
click at [414, 250] on li "Create or Update Contact Create or Update a Contact in Clio" at bounding box center [536, 255] width 260 height 39
click at [540, 322] on button "Continue" at bounding box center [536, 327] width 59 height 20
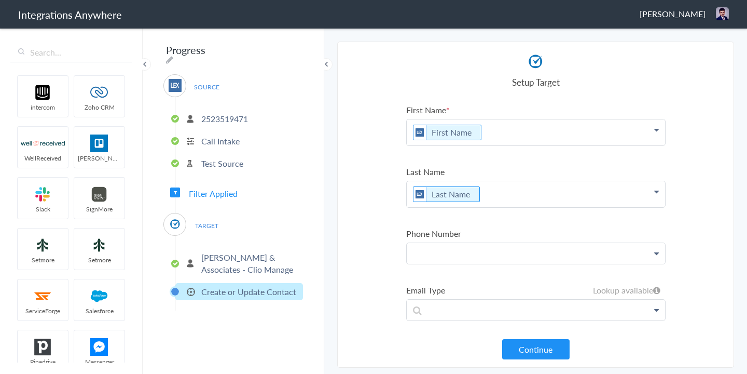
click at [443, 252] on p at bounding box center [536, 253] width 258 height 21
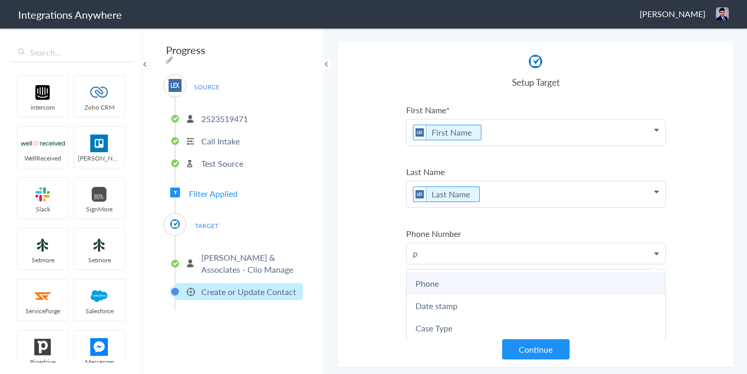
click at [439, 283] on link "Phone" at bounding box center [536, 283] width 258 height 22
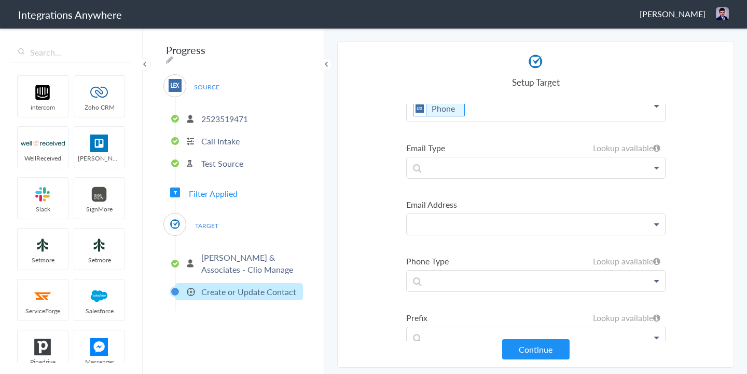
click at [443, 231] on p at bounding box center [536, 224] width 258 height 21
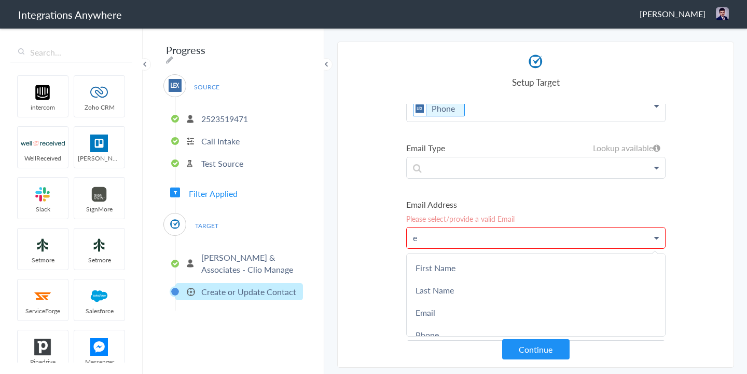
scroll to position [161, 0]
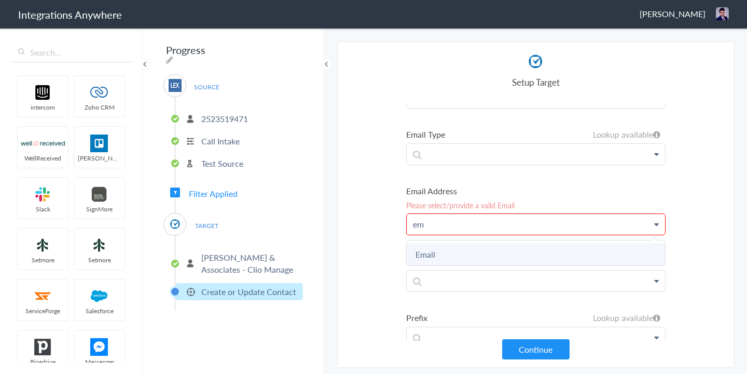
click at [444, 251] on link "Email" at bounding box center [536, 254] width 258 height 22
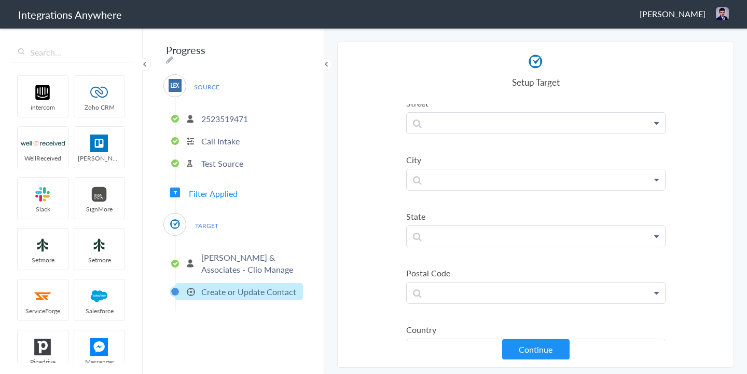
scroll to position [689, 0]
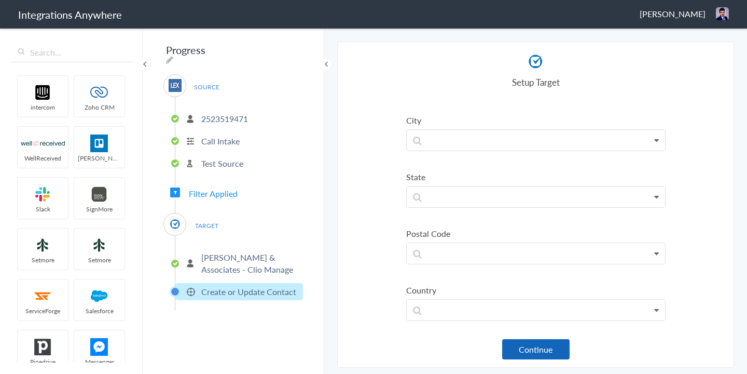
click at [538, 349] on button "Continue" at bounding box center [535, 349] width 67 height 20
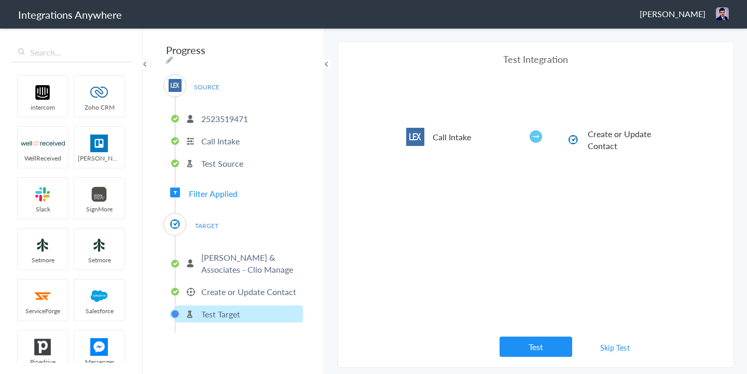
click at [538, 349] on button "Test" at bounding box center [536, 346] width 73 height 20
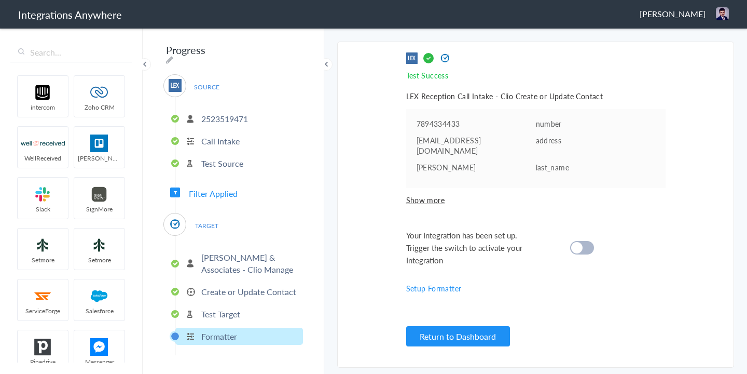
click at [582, 242] on cite at bounding box center [576, 247] width 11 height 11
